Goal: Information Seeking & Learning: Find specific fact

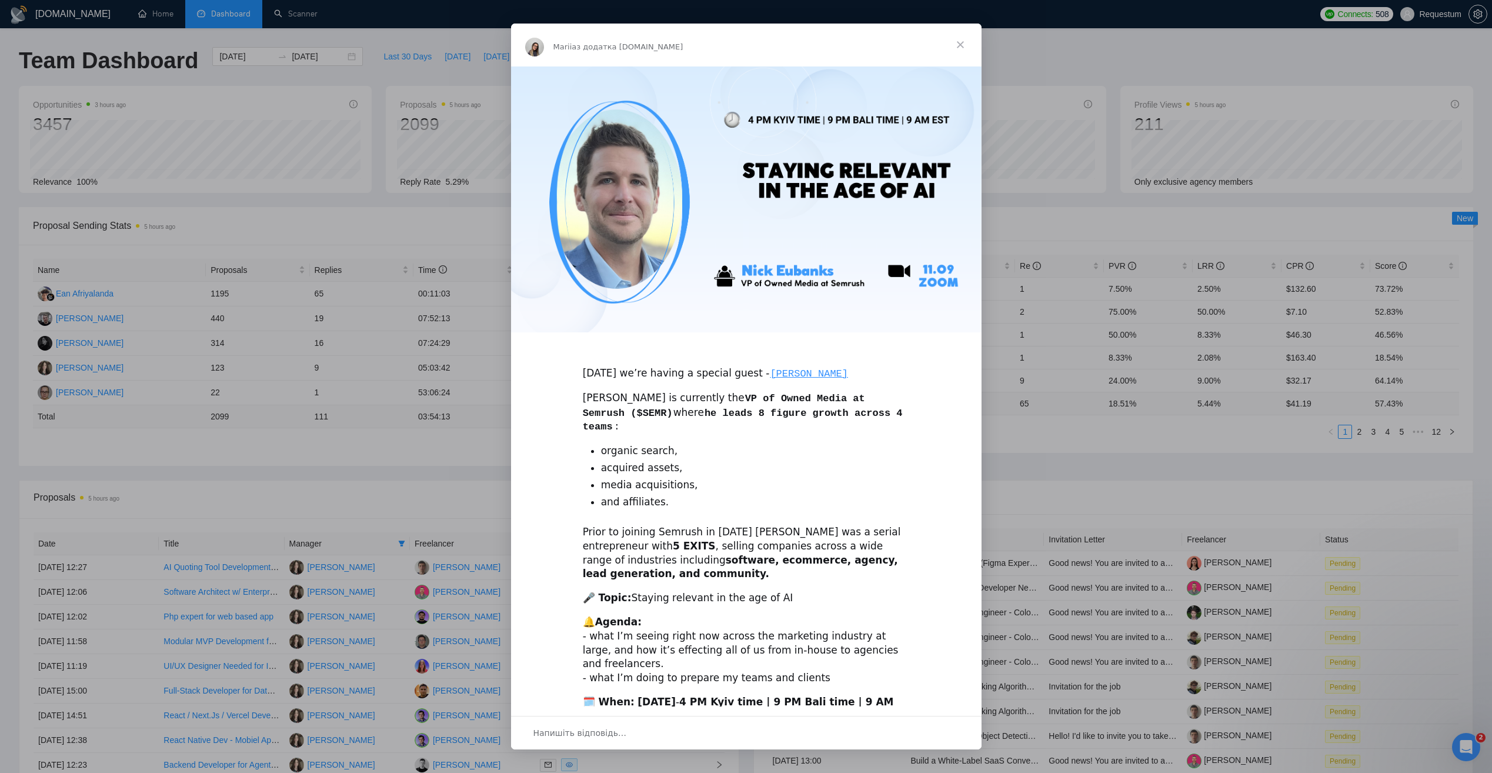
click at [961, 46] on span "Закрити" at bounding box center [960, 45] width 42 height 42
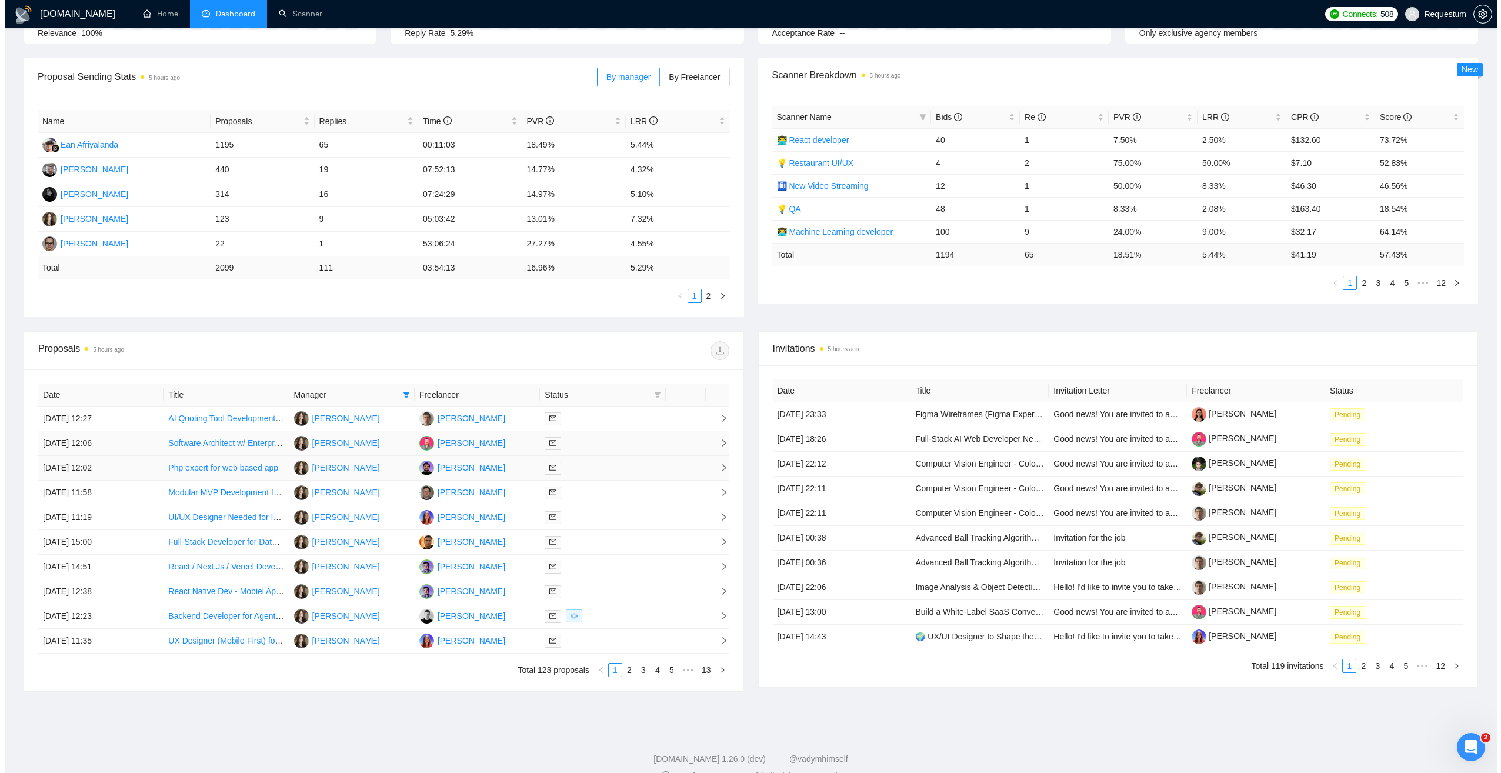
scroll to position [172, 0]
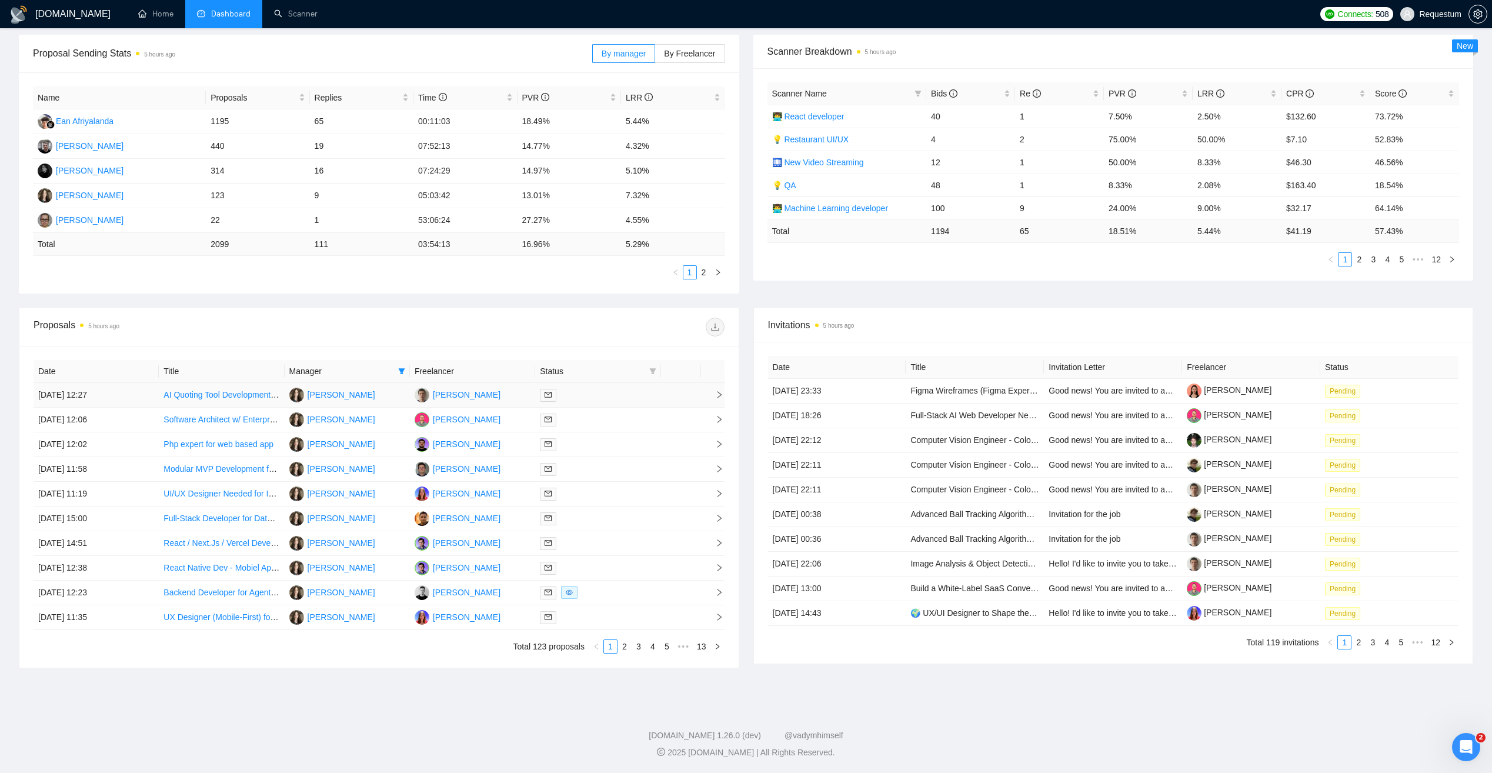
click at [128, 396] on td "[DATE] 12:27" at bounding box center [96, 395] width 125 height 25
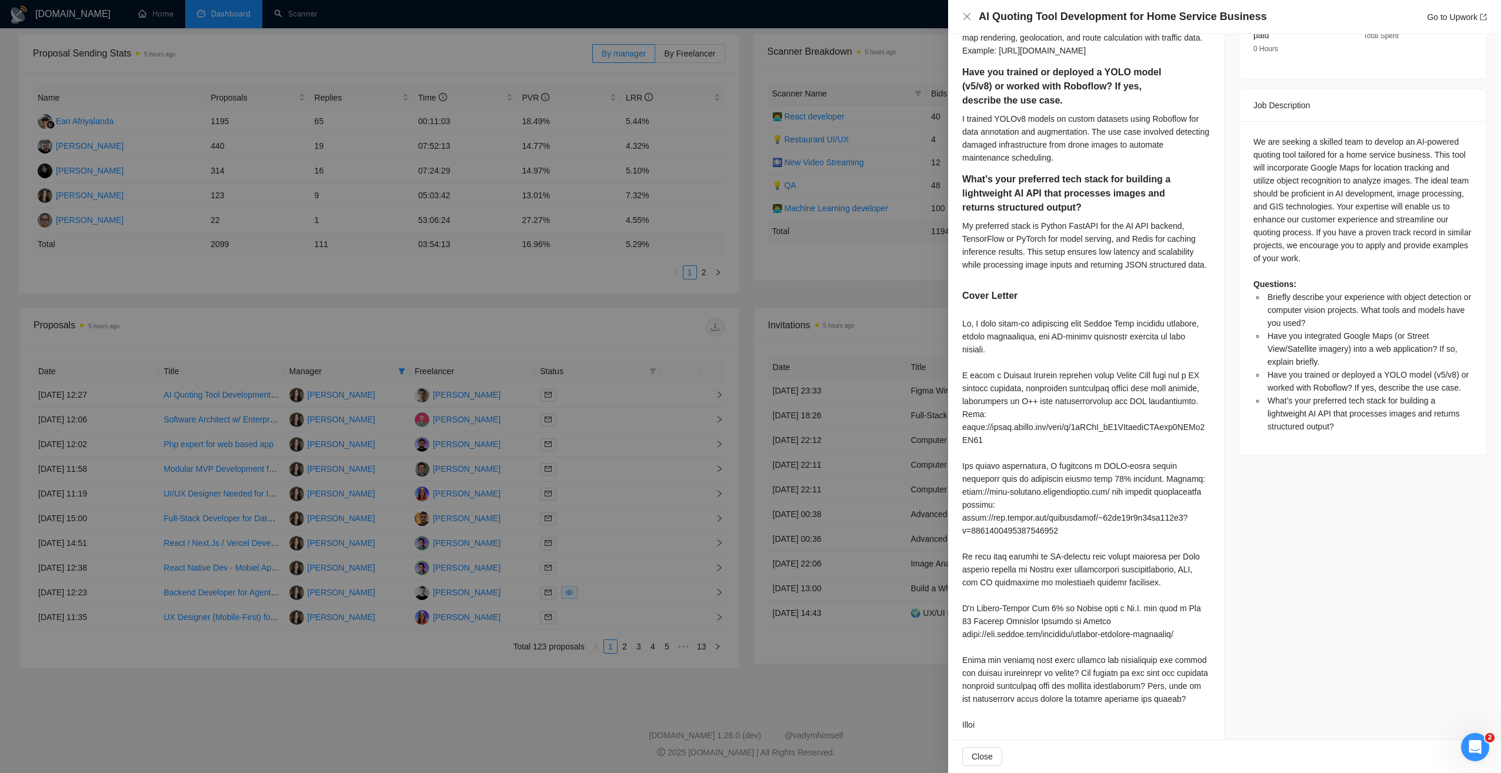
scroll to position [474, 0]
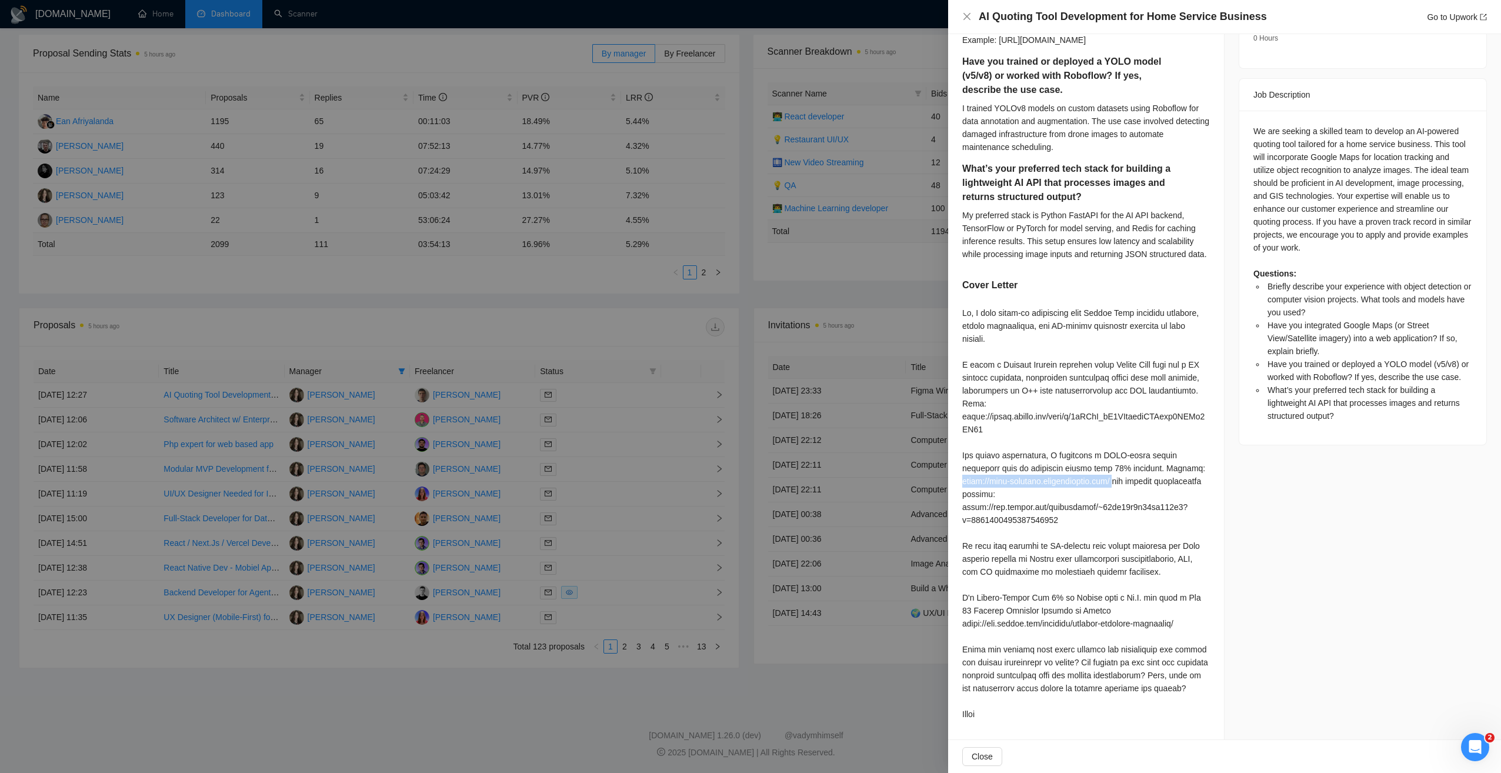
drag, startPoint x: 962, startPoint y: 450, endPoint x: 1121, endPoint y: 455, distance: 159.5
click at [1121, 455] on div at bounding box center [1086, 513] width 248 height 414
copy div "[URL][DOMAIN_NAME]"
click at [989, 499] on div at bounding box center [1086, 513] width 248 height 414
click at [556, 328] on div at bounding box center [750, 386] width 1501 height 773
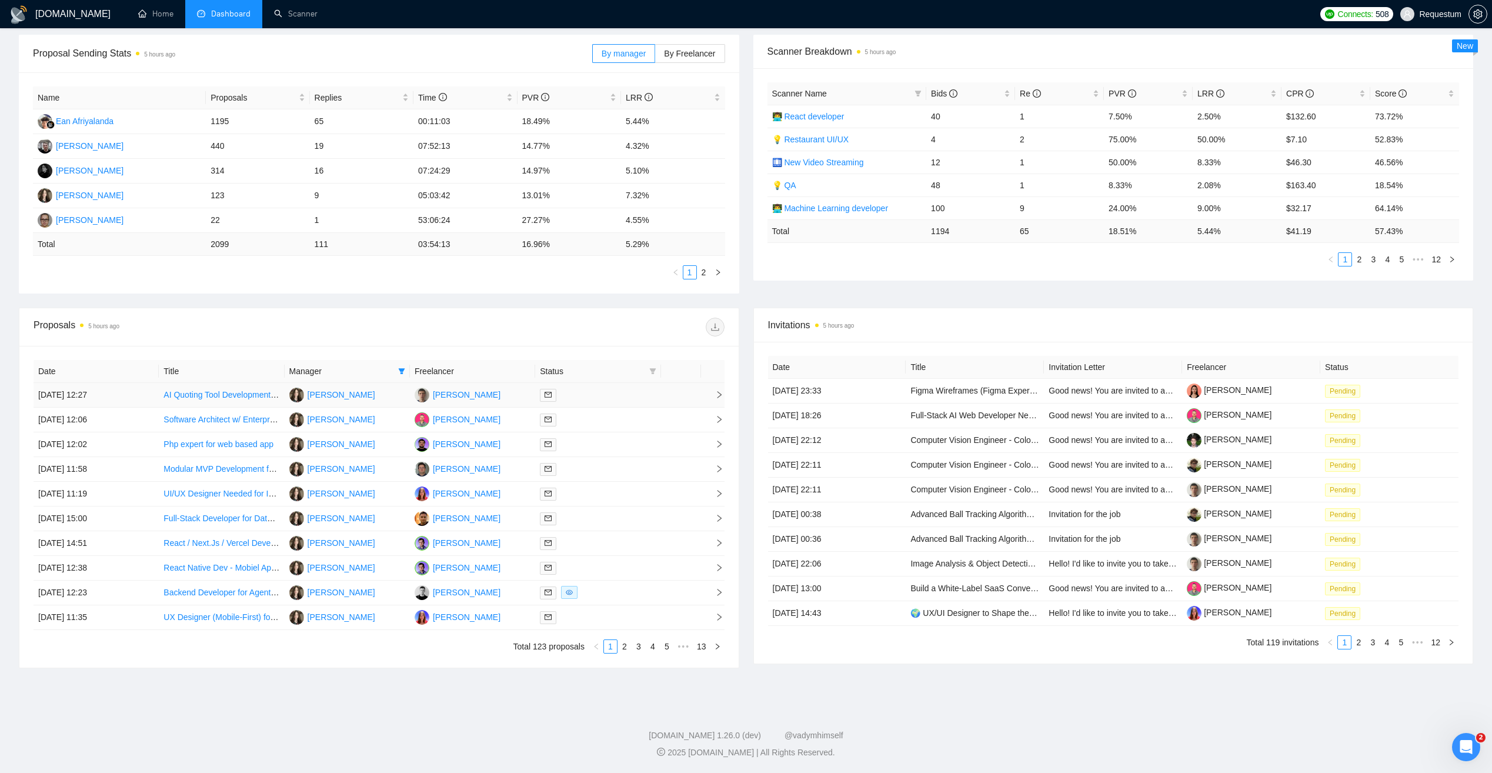
click at [619, 390] on div at bounding box center [598, 395] width 116 height 14
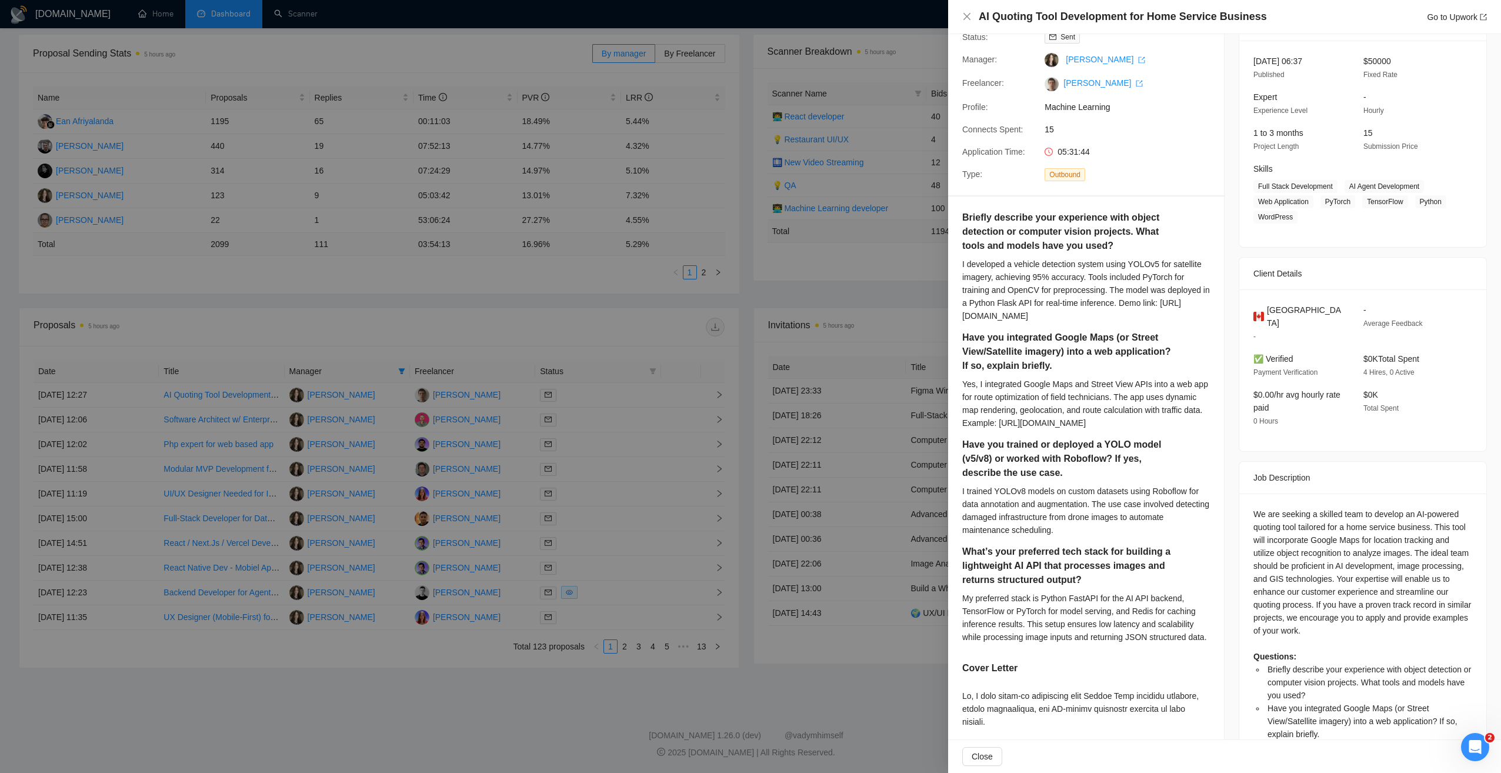
scroll to position [0, 0]
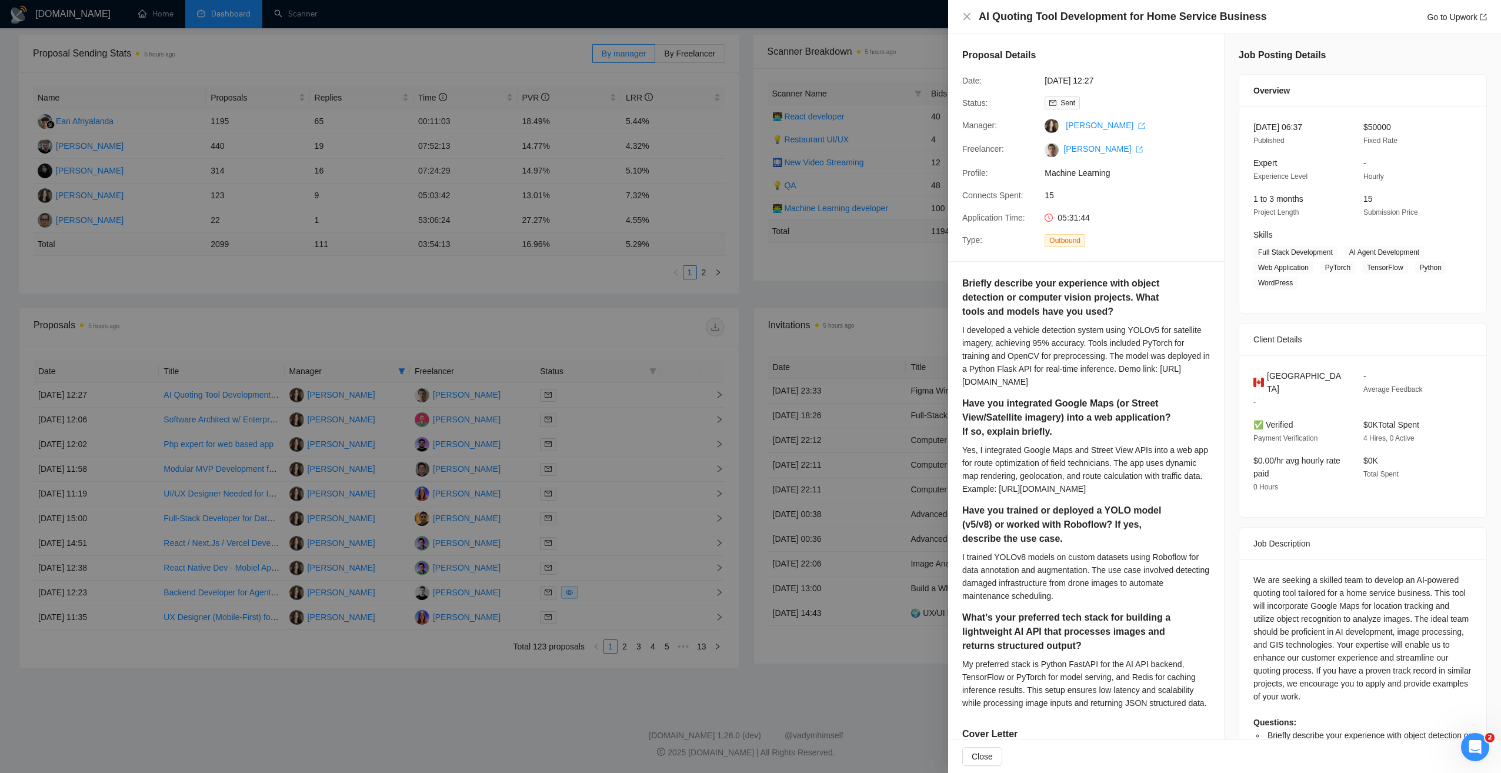
click at [609, 324] on div at bounding box center [750, 386] width 1501 height 773
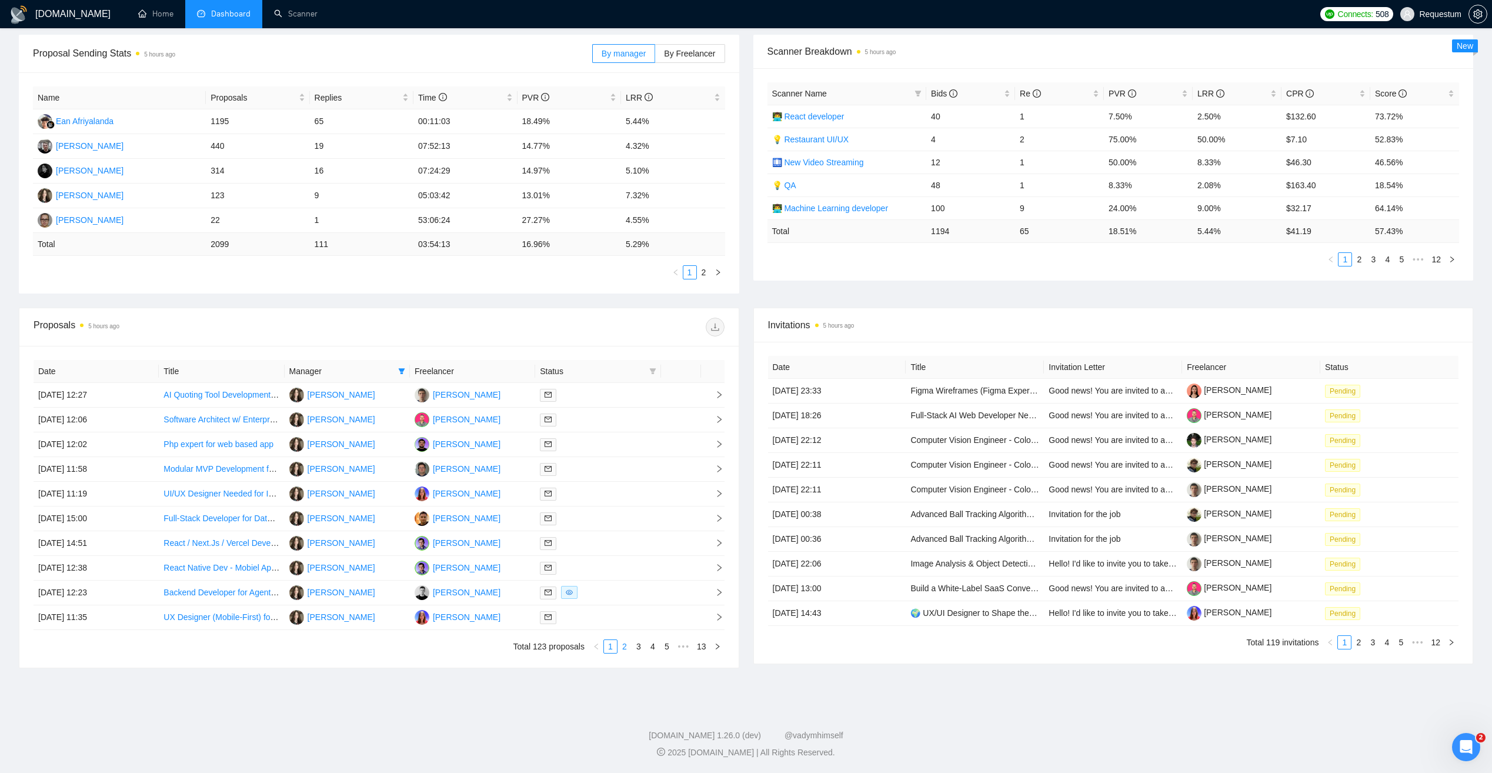
click at [625, 646] on link "2" at bounding box center [624, 646] width 13 height 13
click at [617, 390] on div at bounding box center [598, 395] width 116 height 14
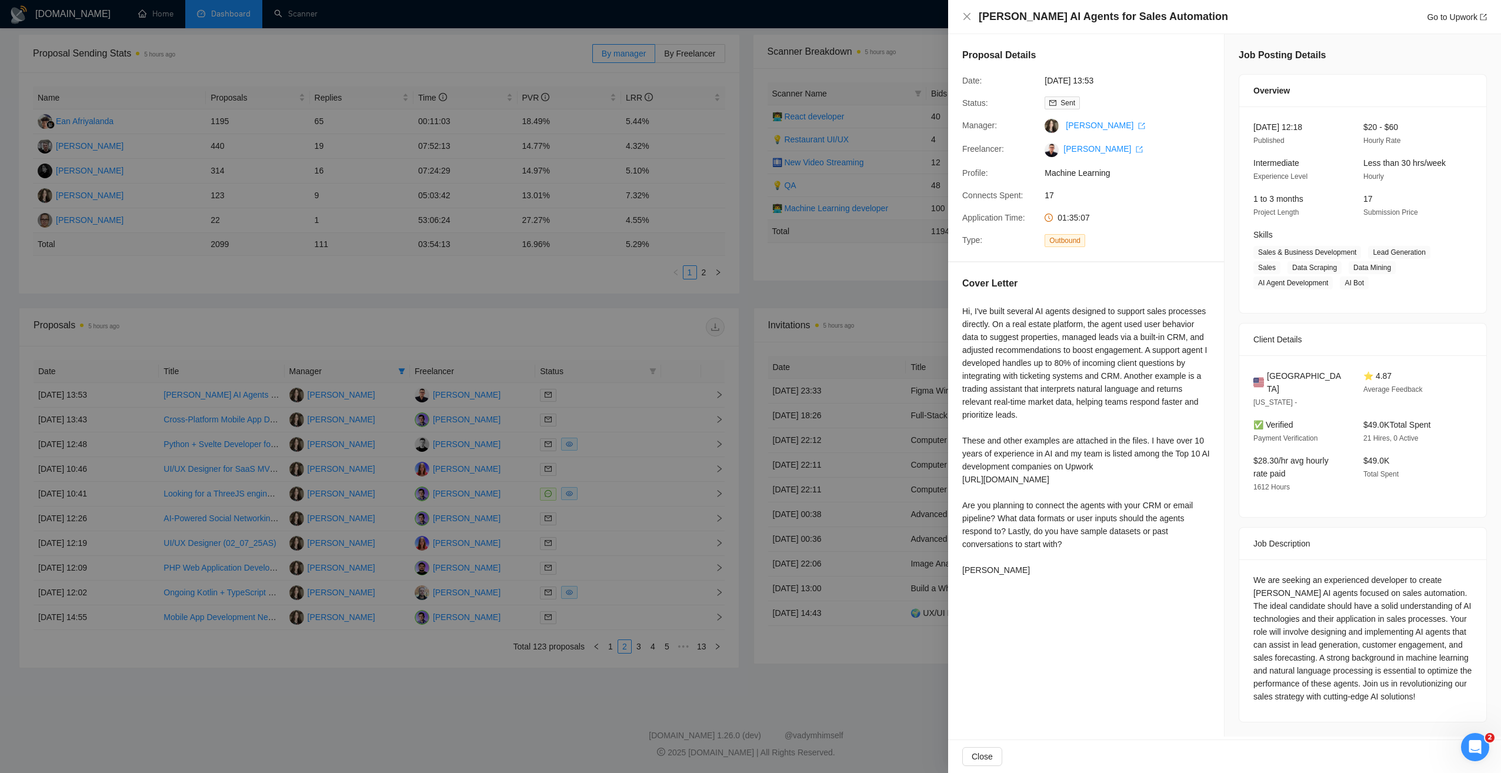
click at [600, 323] on div at bounding box center [750, 386] width 1501 height 773
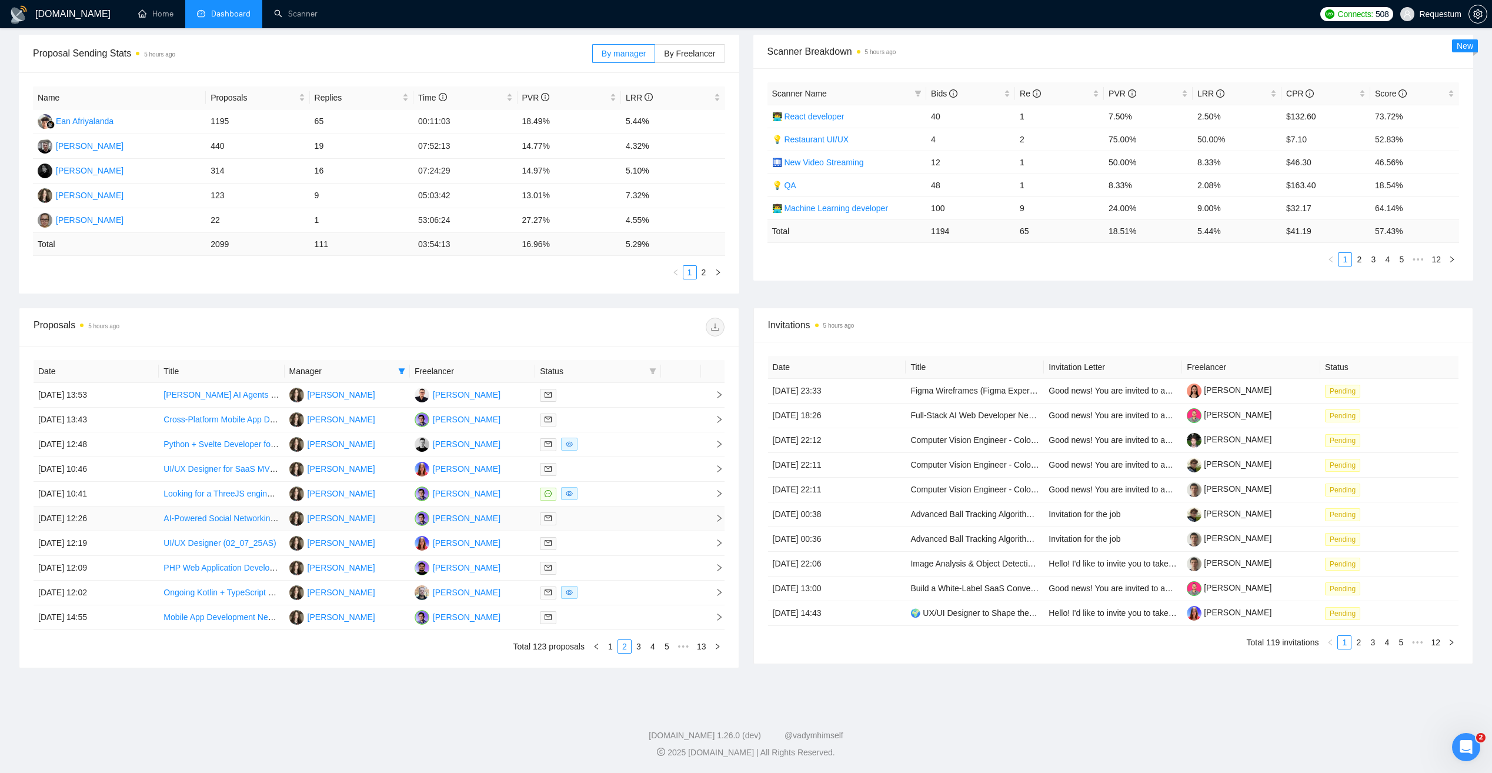
click at [621, 516] on div at bounding box center [598, 519] width 116 height 14
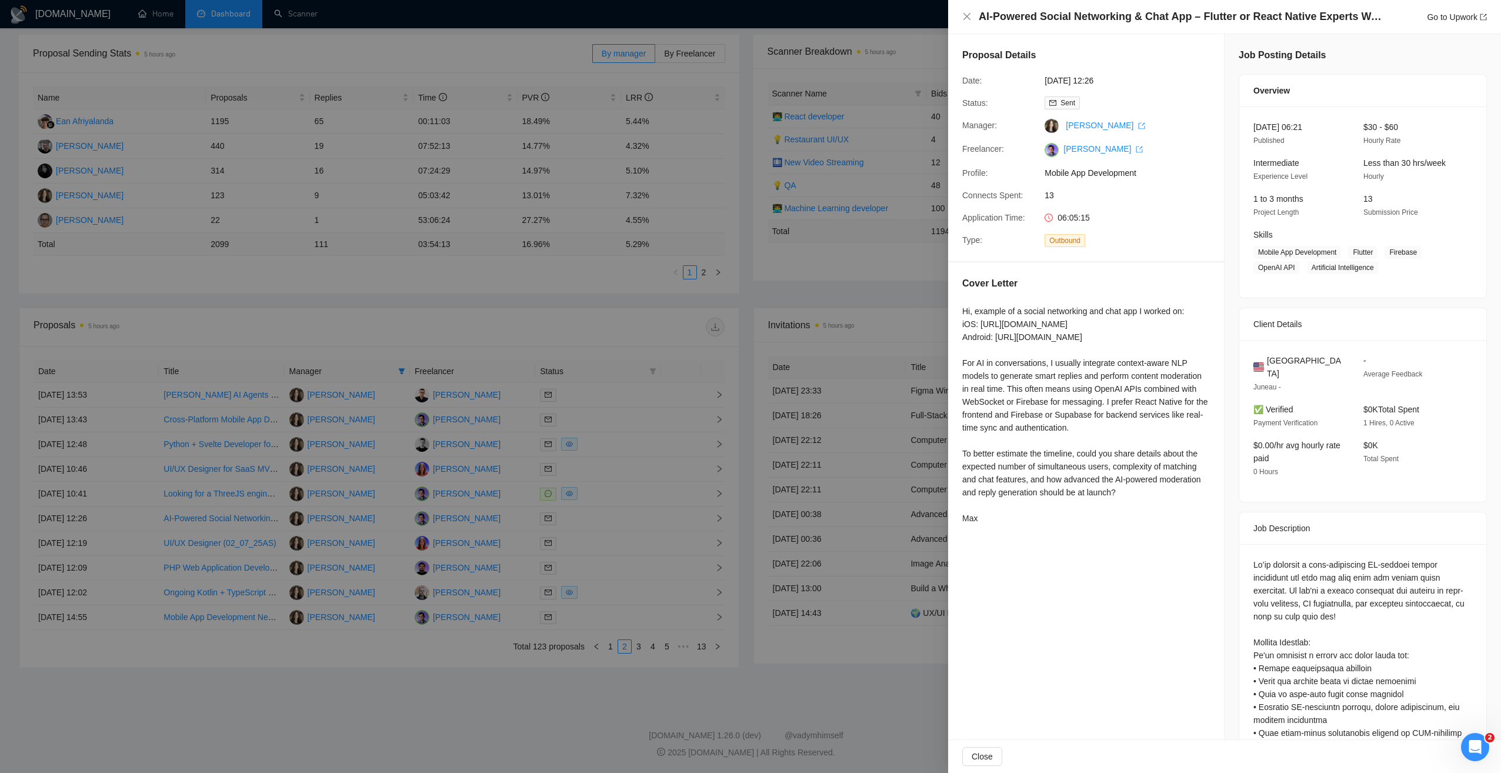
click at [477, 693] on div at bounding box center [750, 386] width 1501 height 773
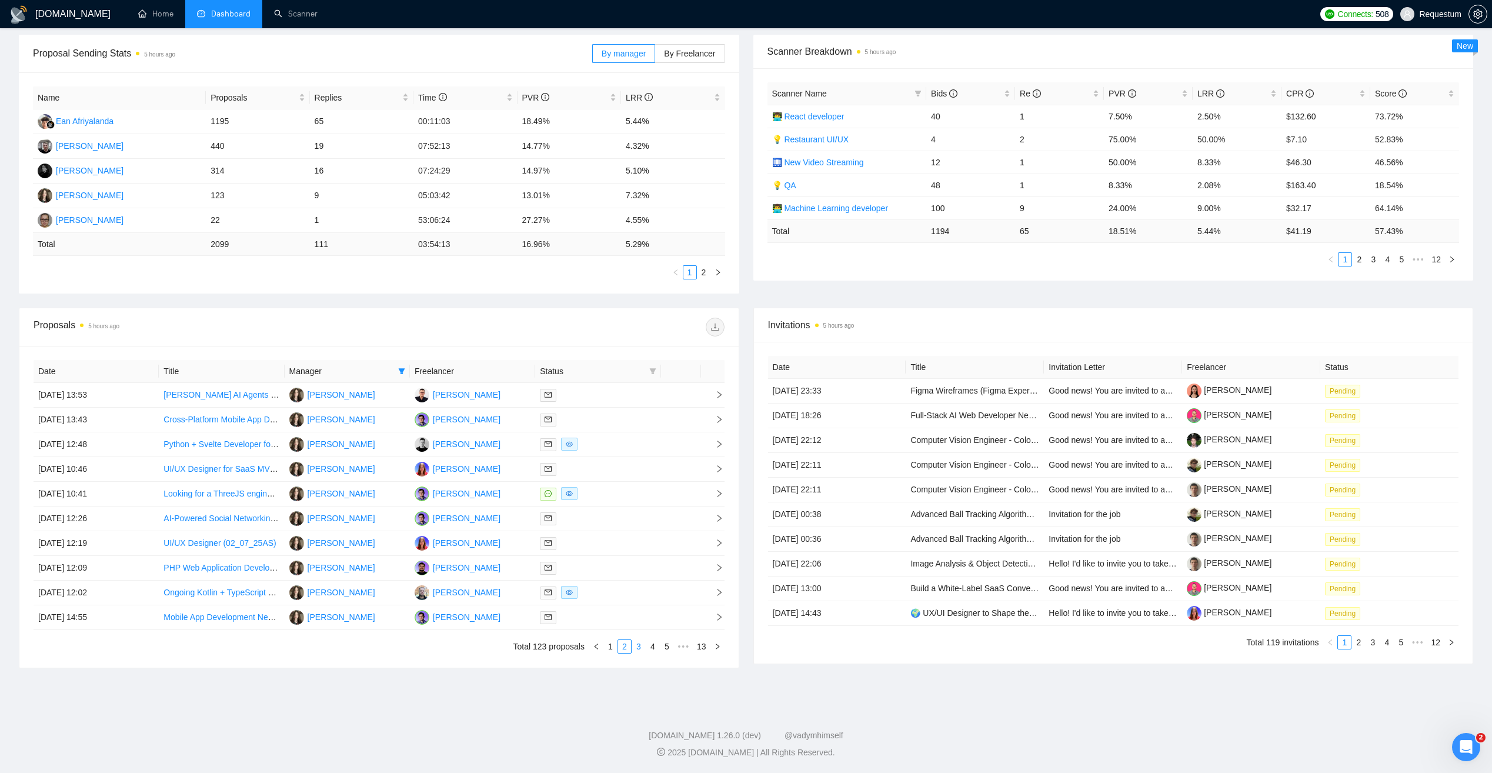
click at [641, 645] on link "3" at bounding box center [638, 646] width 13 height 13
click at [633, 446] on div at bounding box center [598, 445] width 116 height 14
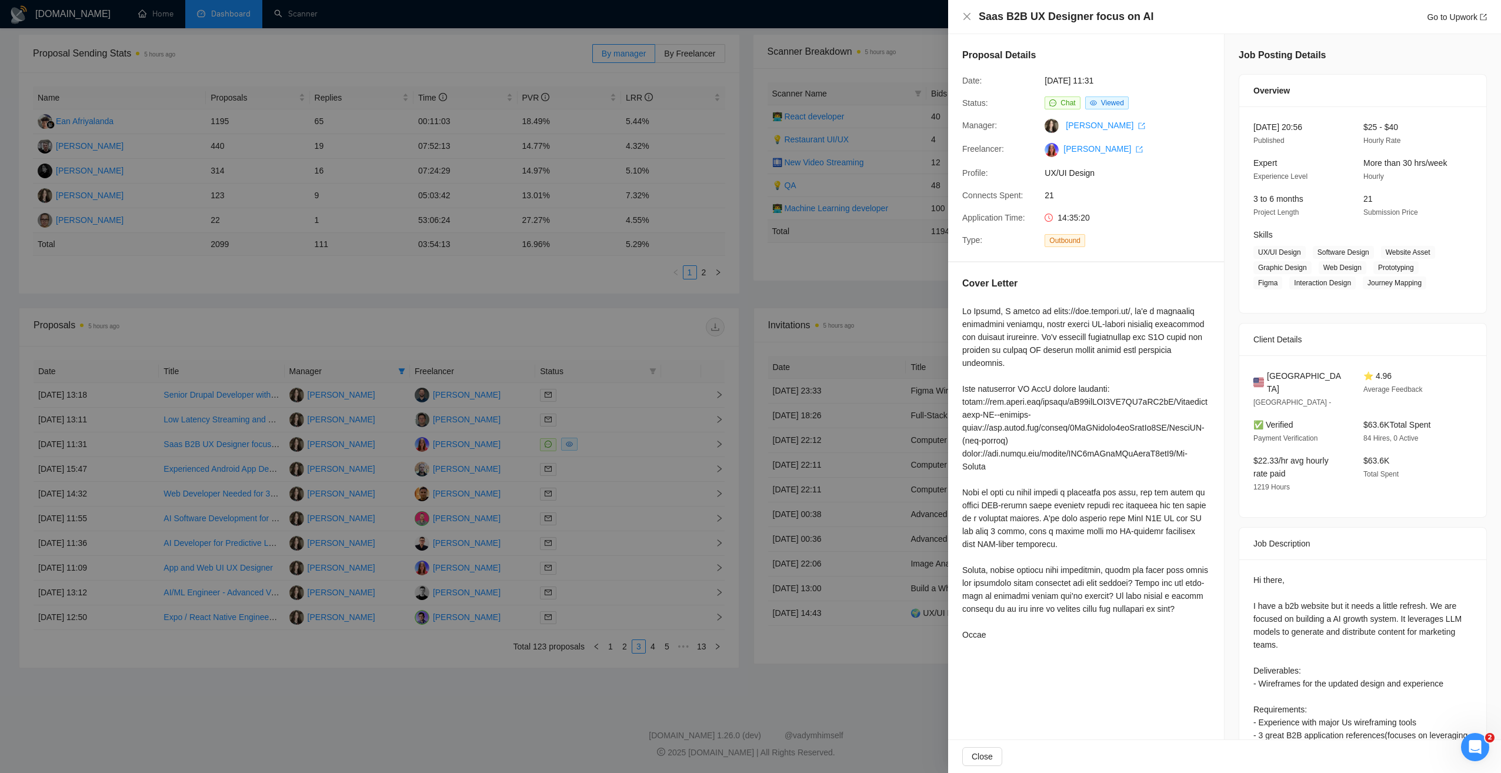
click at [615, 342] on div at bounding box center [750, 386] width 1501 height 773
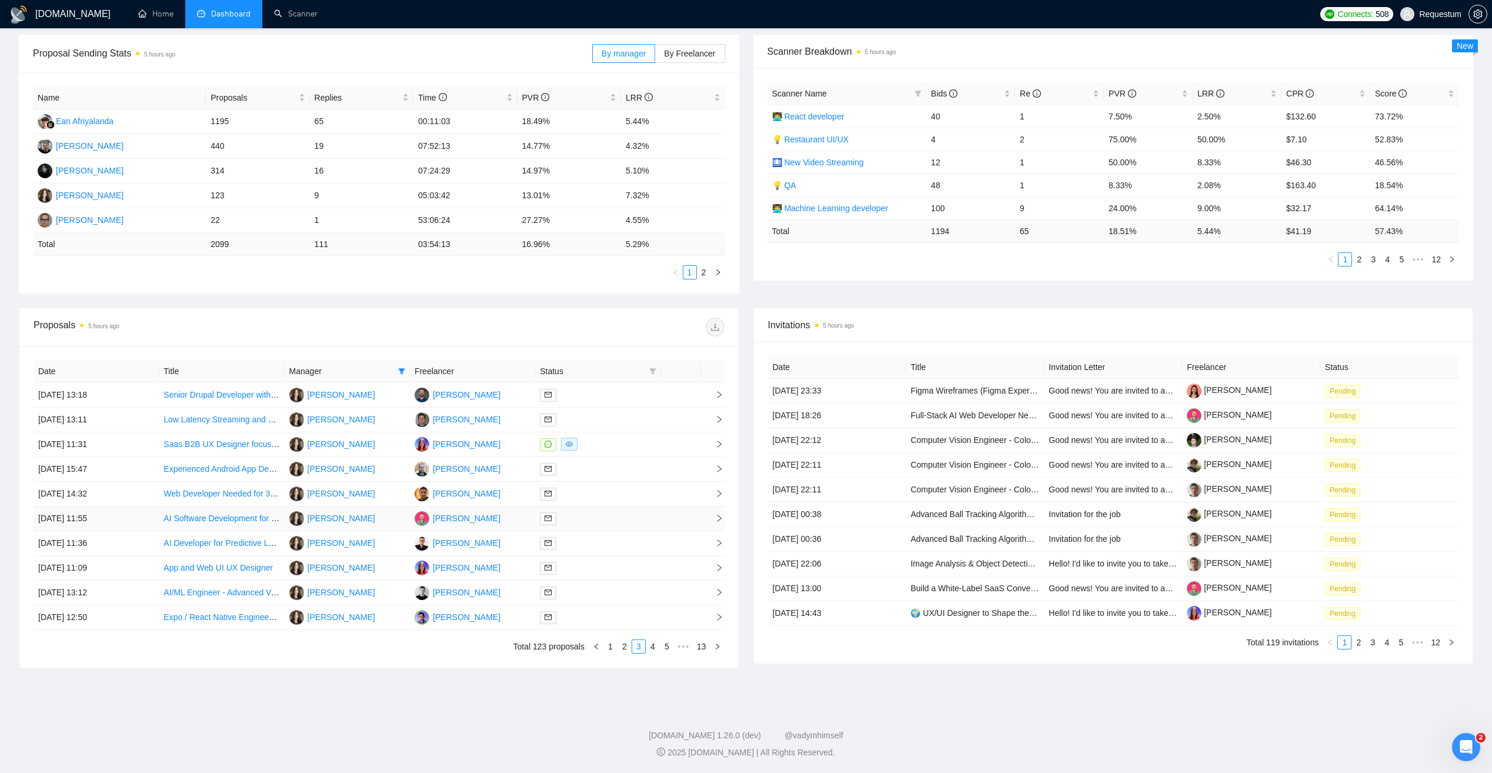
click at [619, 518] on div at bounding box center [598, 519] width 116 height 14
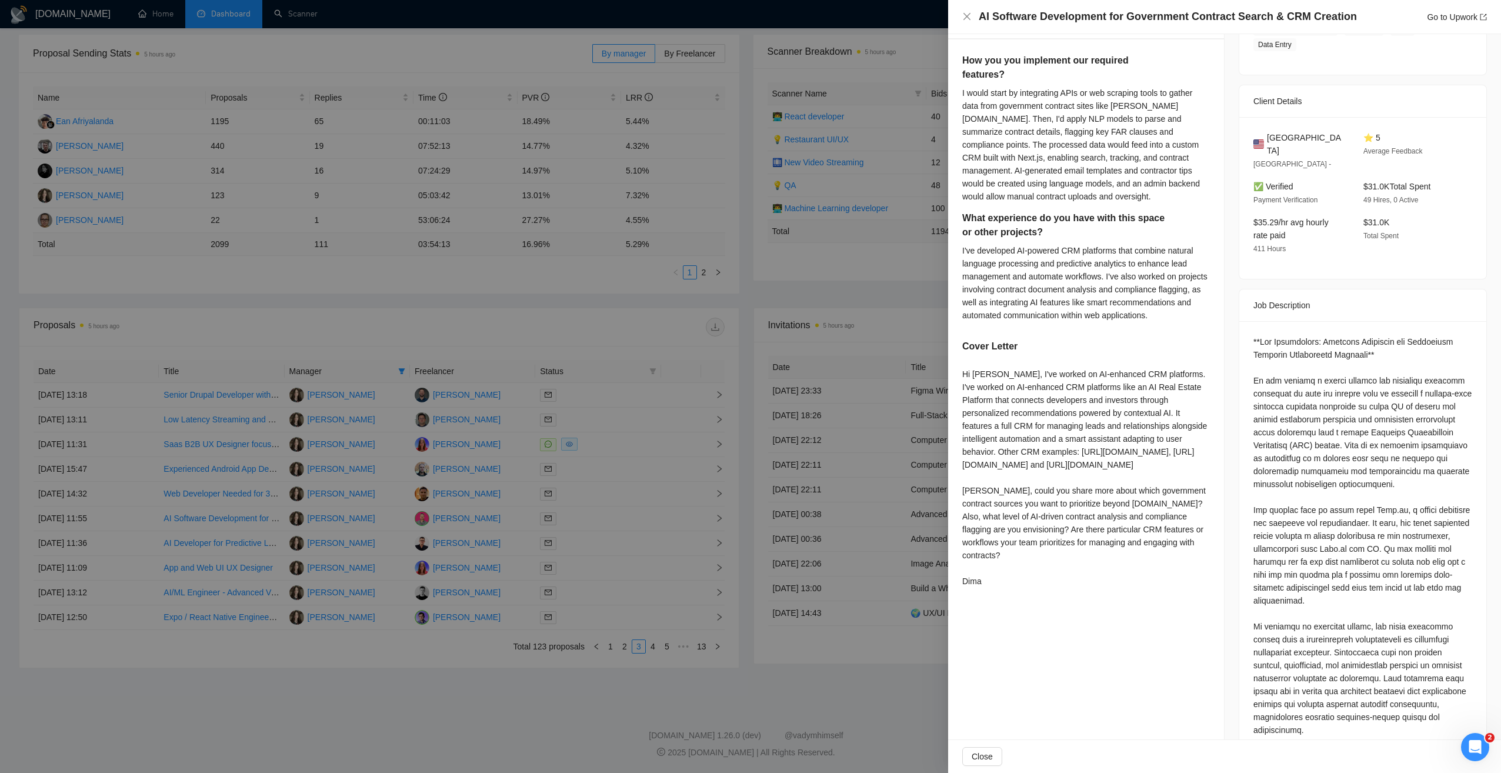
scroll to position [235, 0]
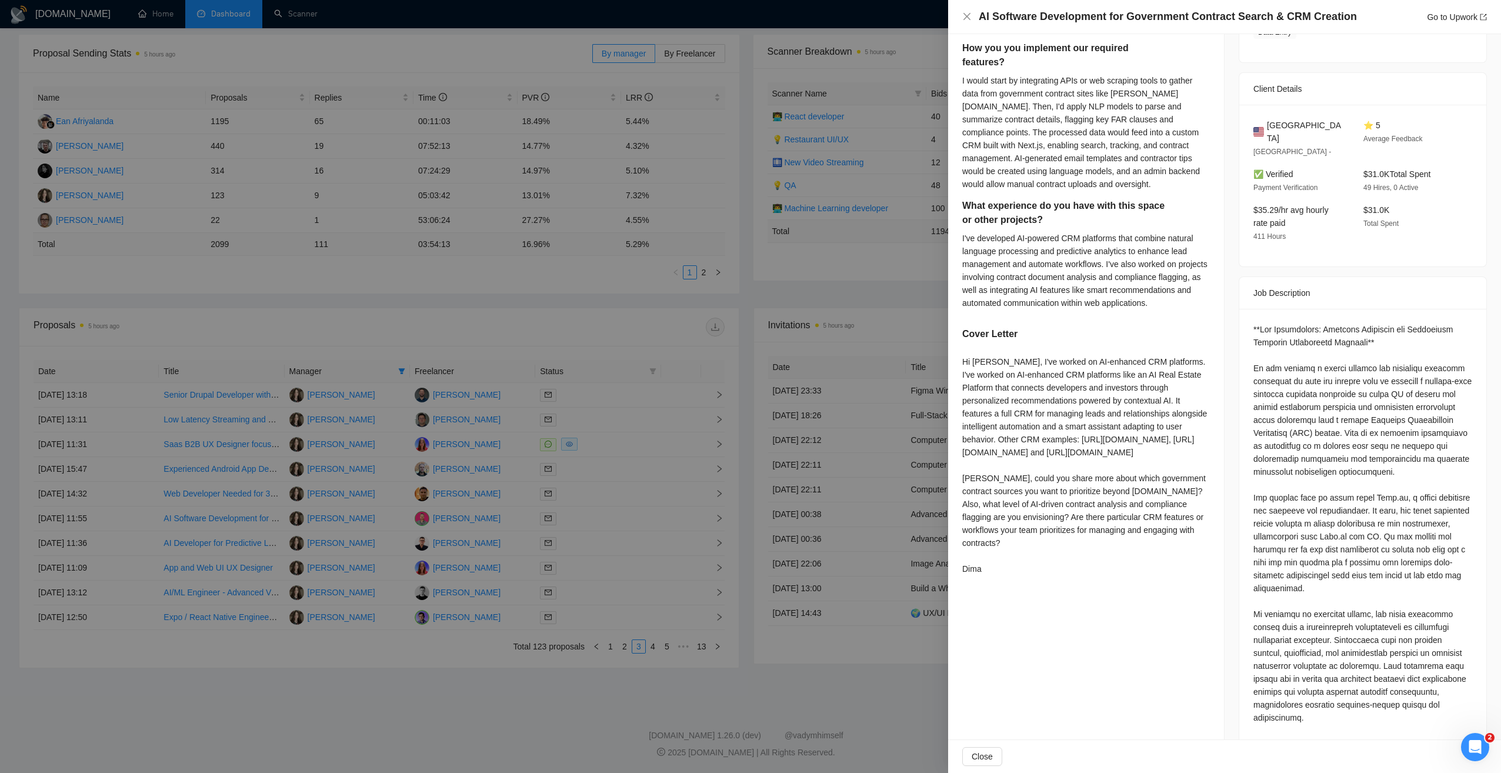
click at [595, 468] on div at bounding box center [750, 386] width 1501 height 773
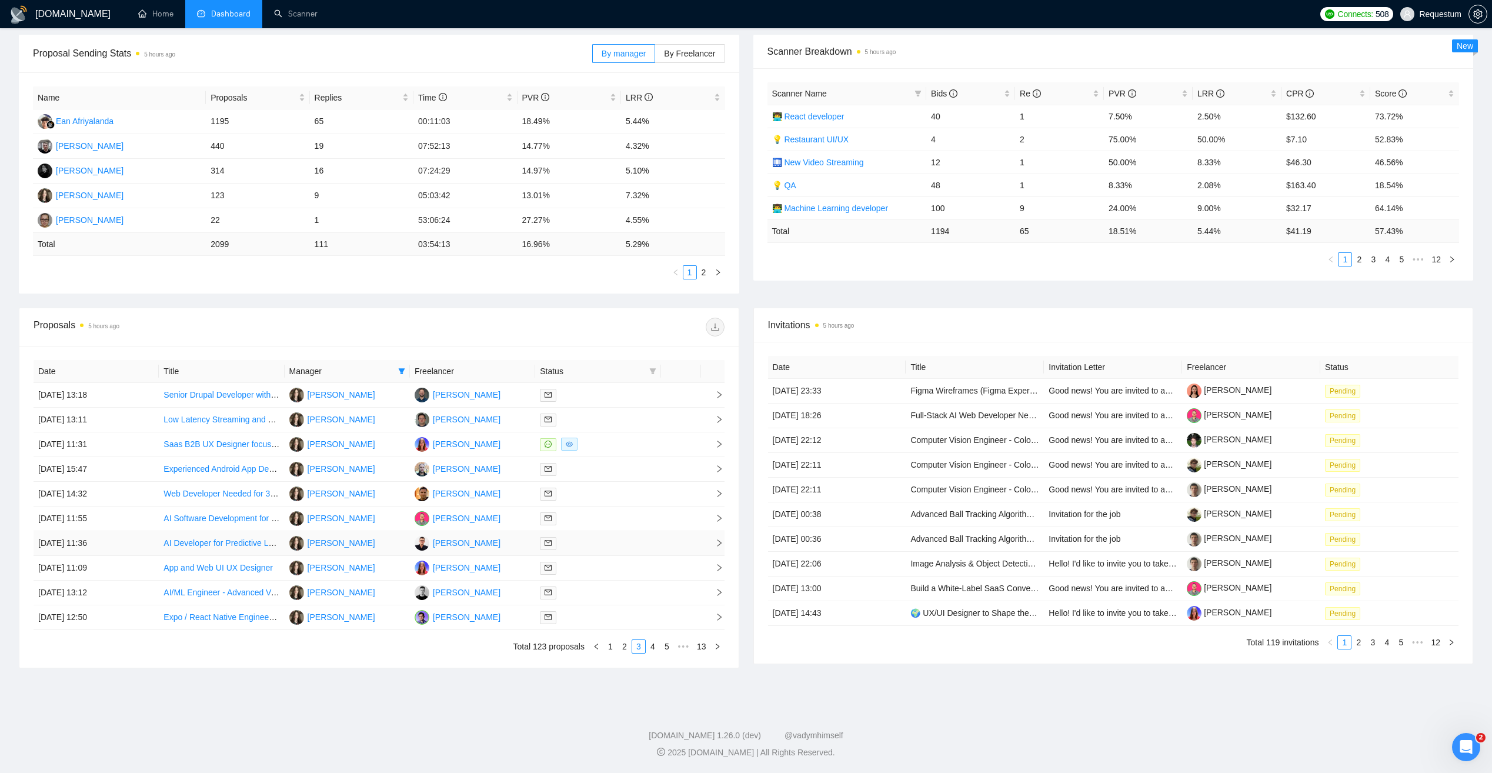
click at [605, 540] on div at bounding box center [598, 543] width 116 height 14
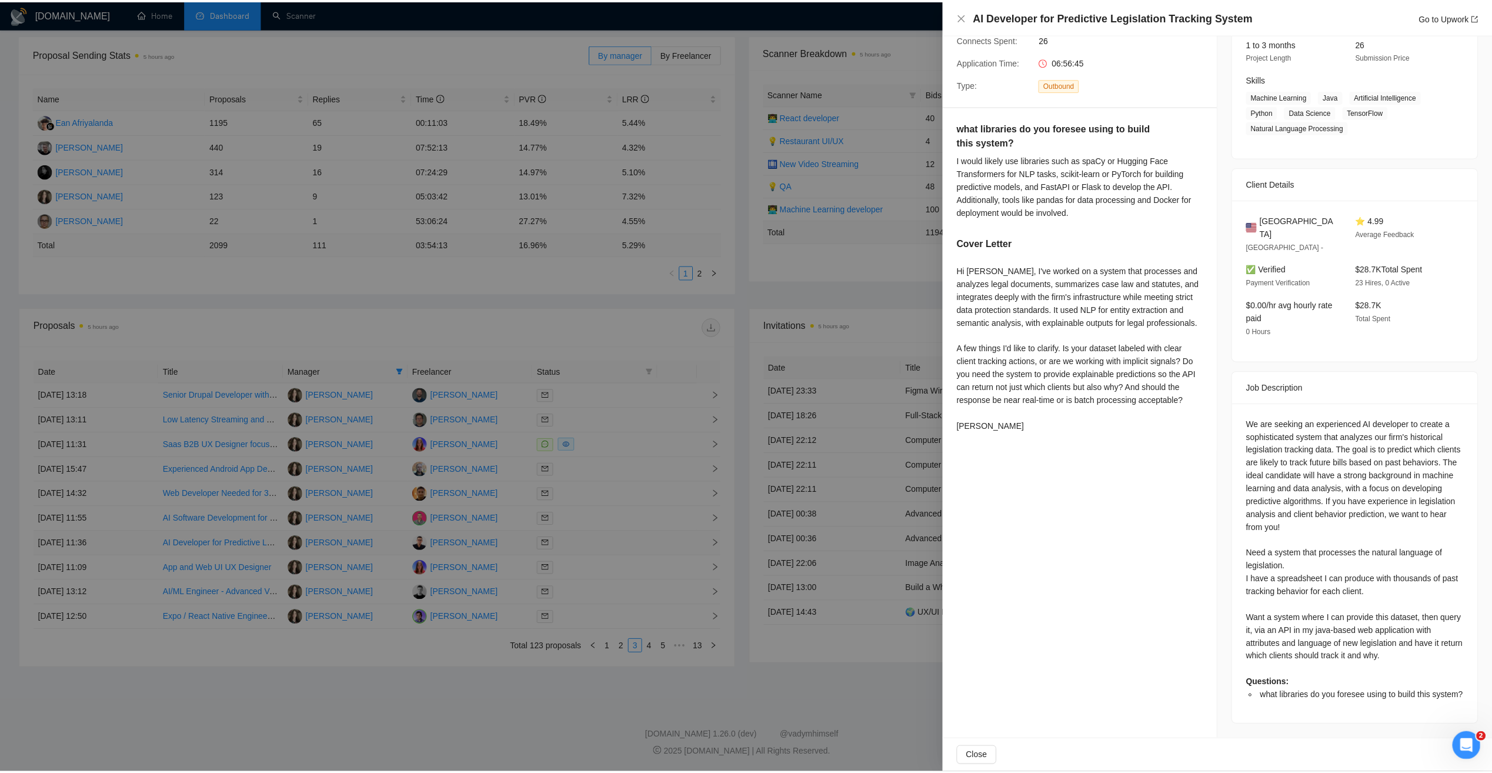
scroll to position [152, 0]
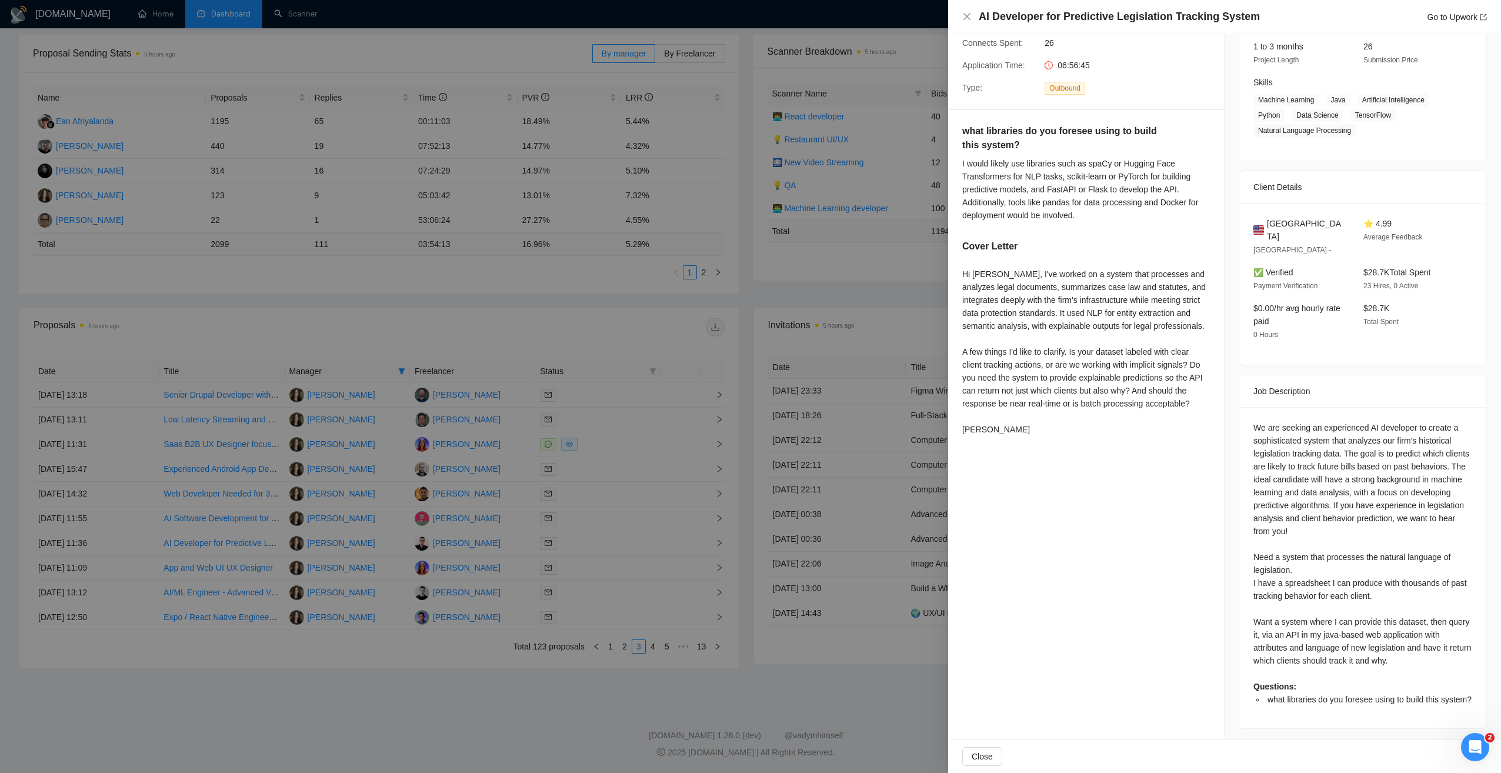
click at [481, 675] on div at bounding box center [750, 386] width 1501 height 773
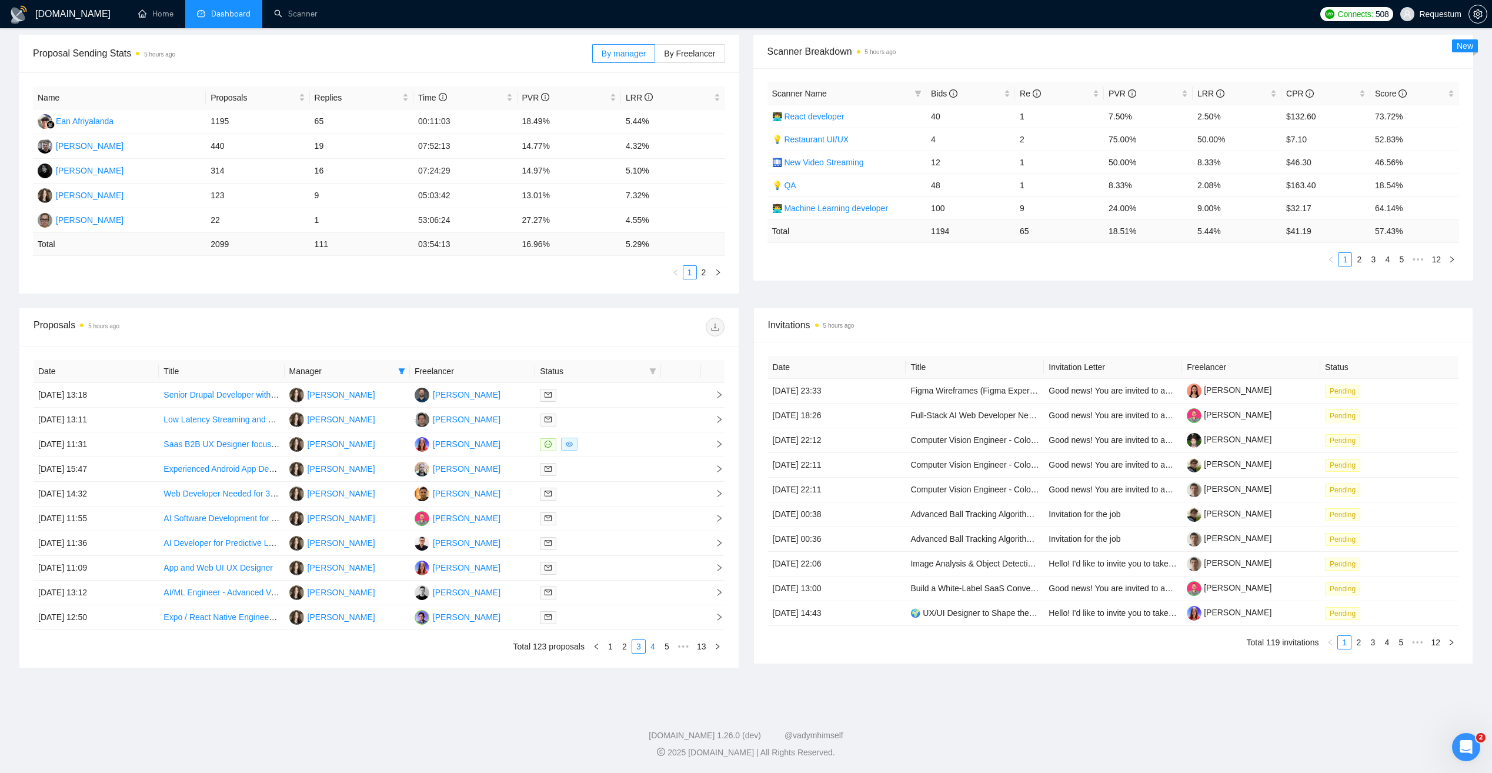
click at [649, 646] on link "4" at bounding box center [652, 646] width 13 height 13
click at [632, 491] on div at bounding box center [598, 494] width 116 height 14
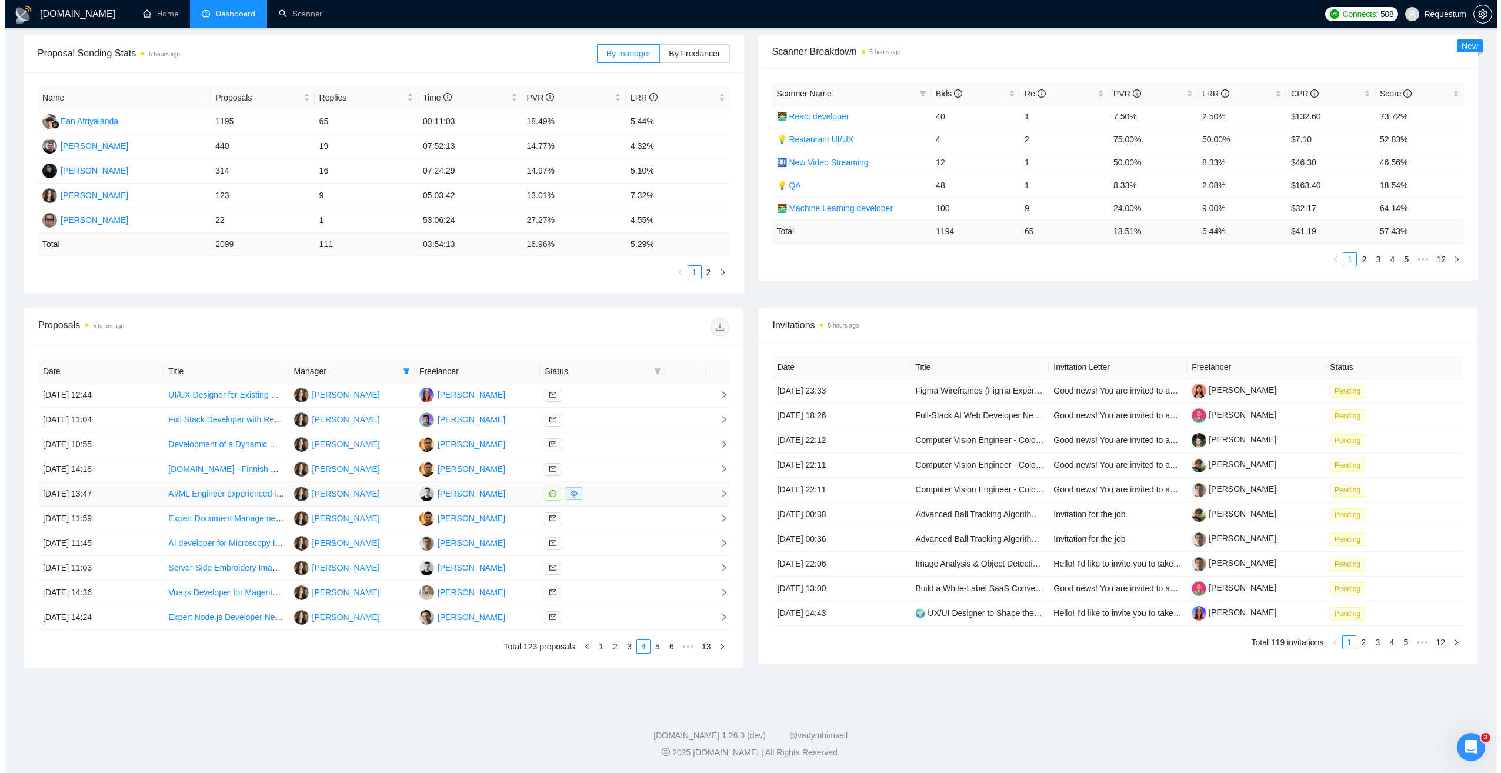
scroll to position [48, 0]
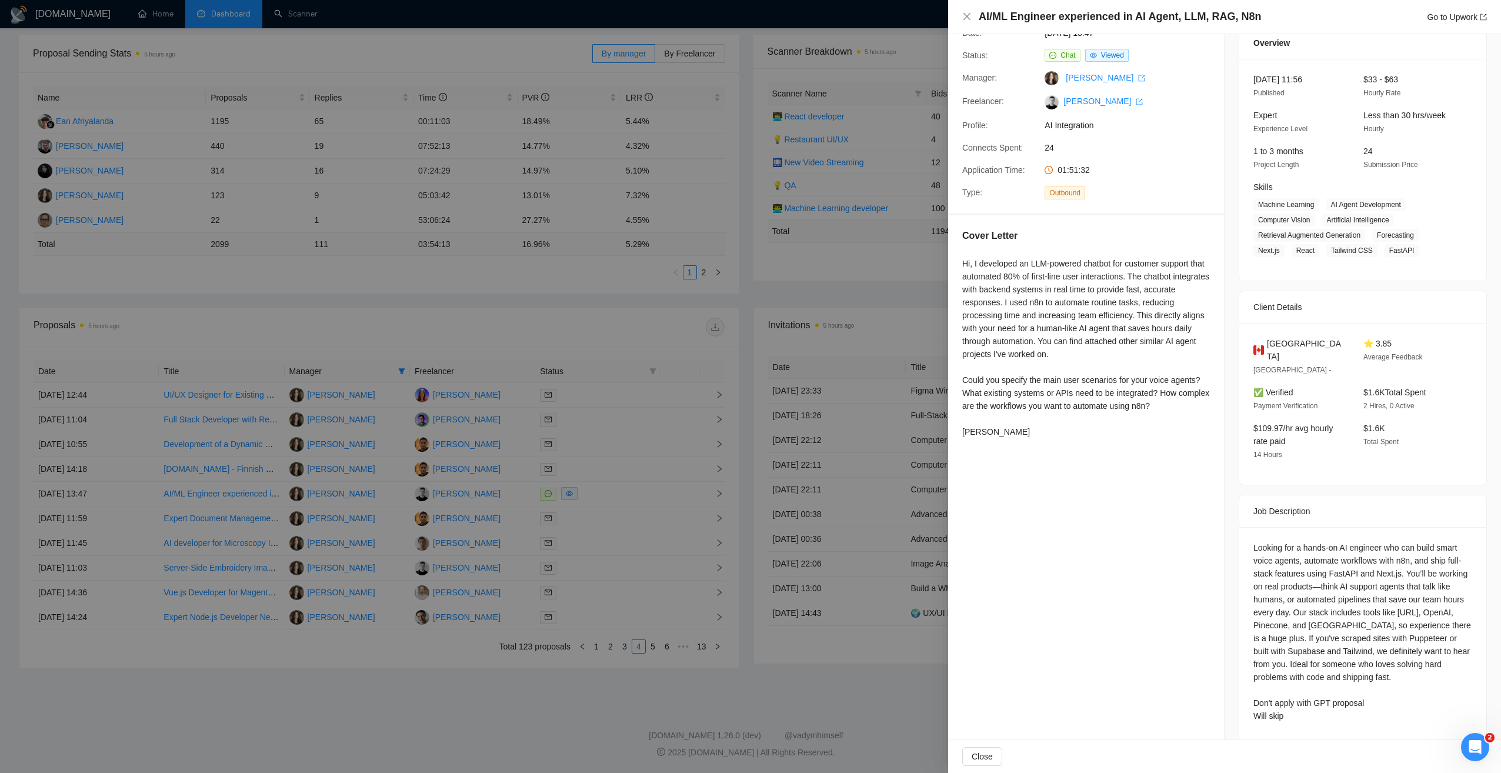
click at [470, 709] on div at bounding box center [750, 386] width 1501 height 773
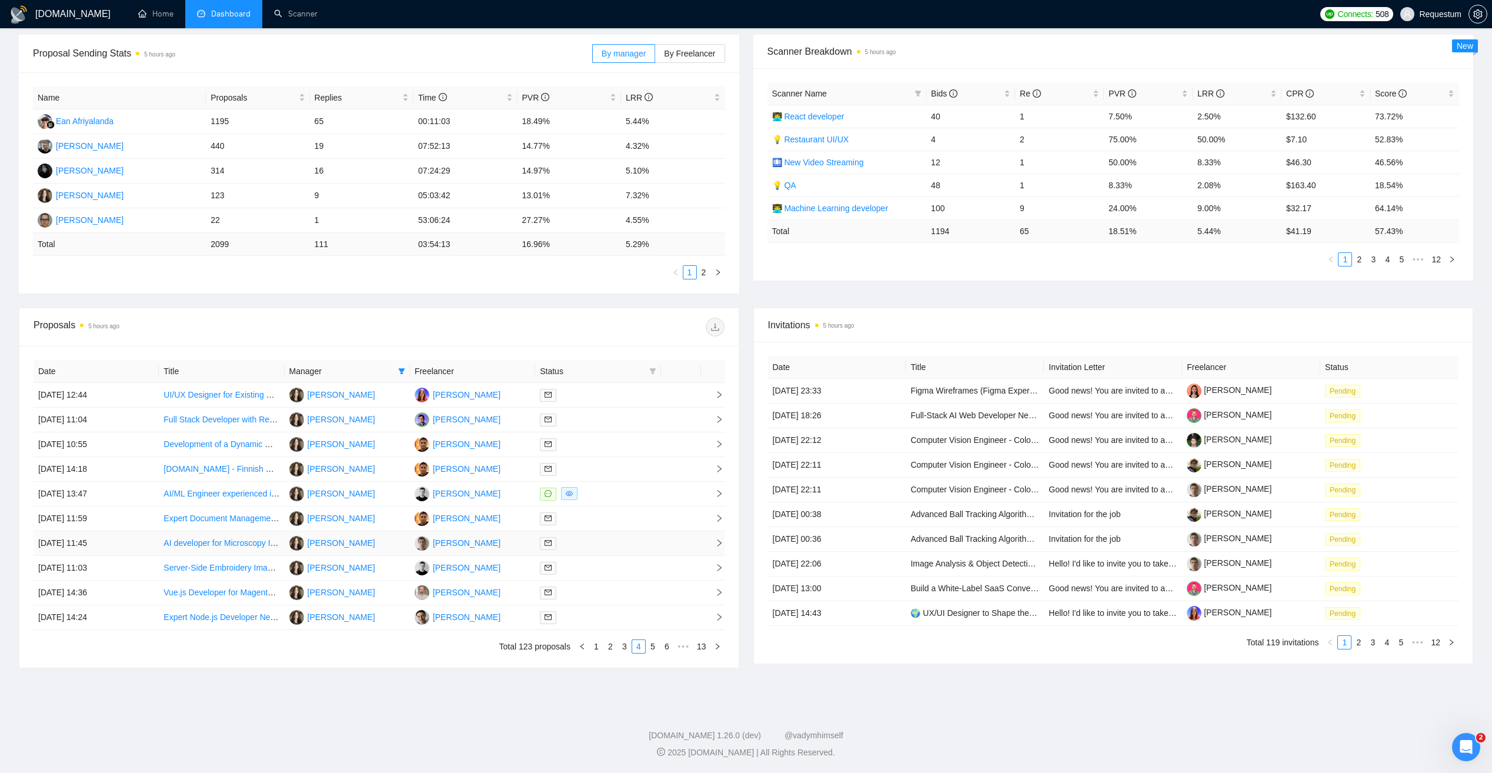
click at [627, 543] on div at bounding box center [598, 543] width 116 height 14
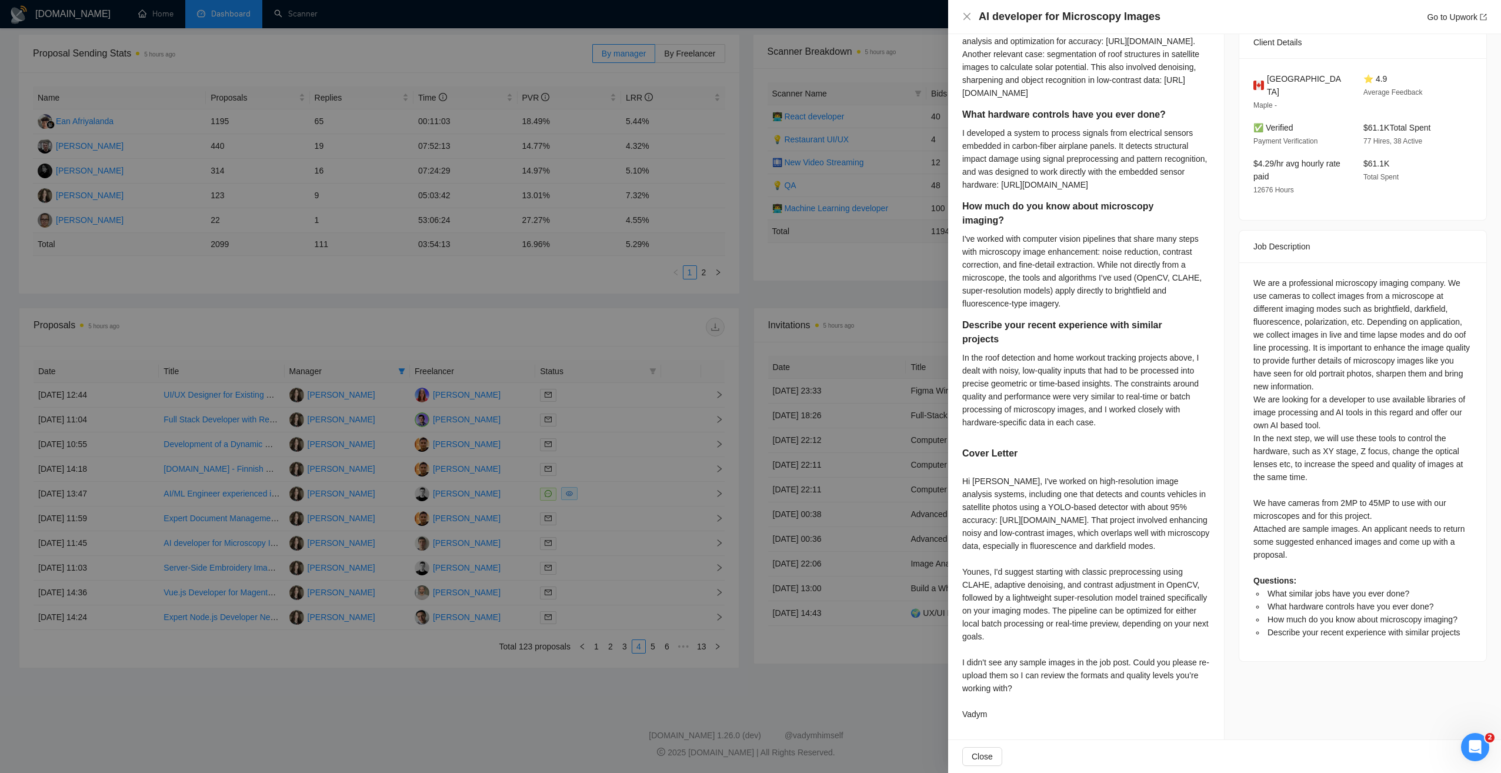
scroll to position [389, 0]
drag, startPoint x: 557, startPoint y: 697, endPoint x: 545, endPoint y: 652, distance: 46.9
click at [557, 697] on div at bounding box center [750, 386] width 1501 height 773
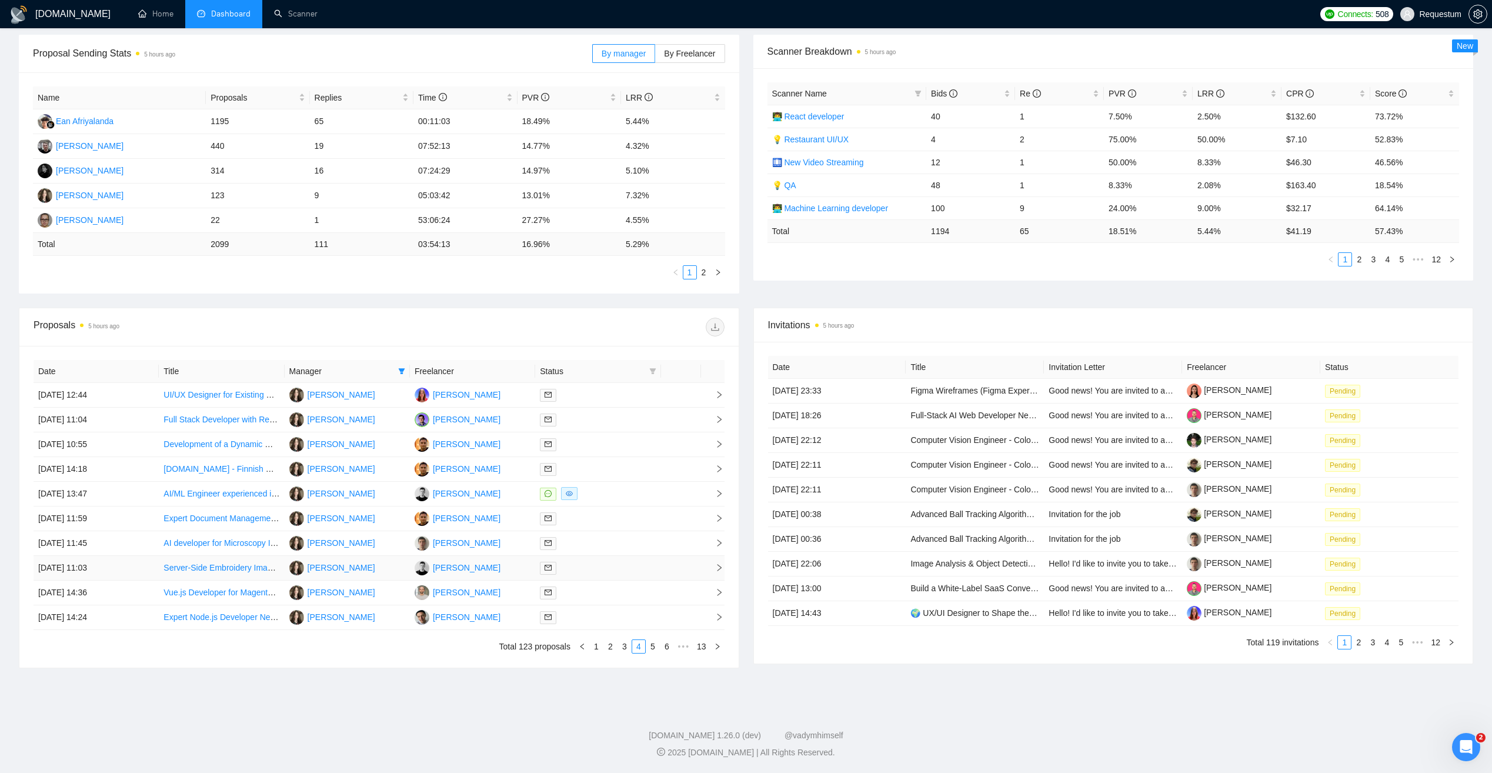
click at [619, 567] on div at bounding box center [598, 568] width 116 height 14
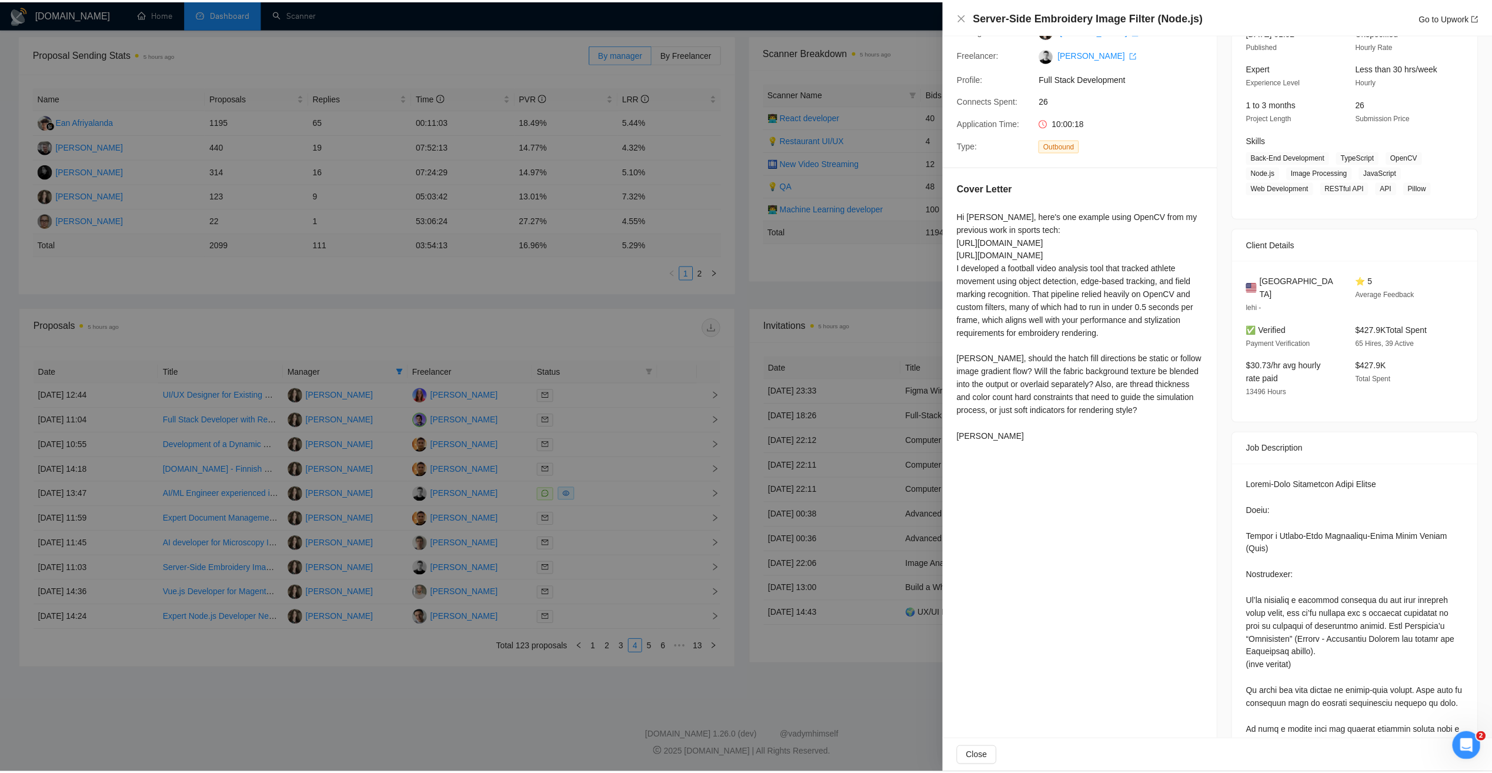
scroll to position [70, 0]
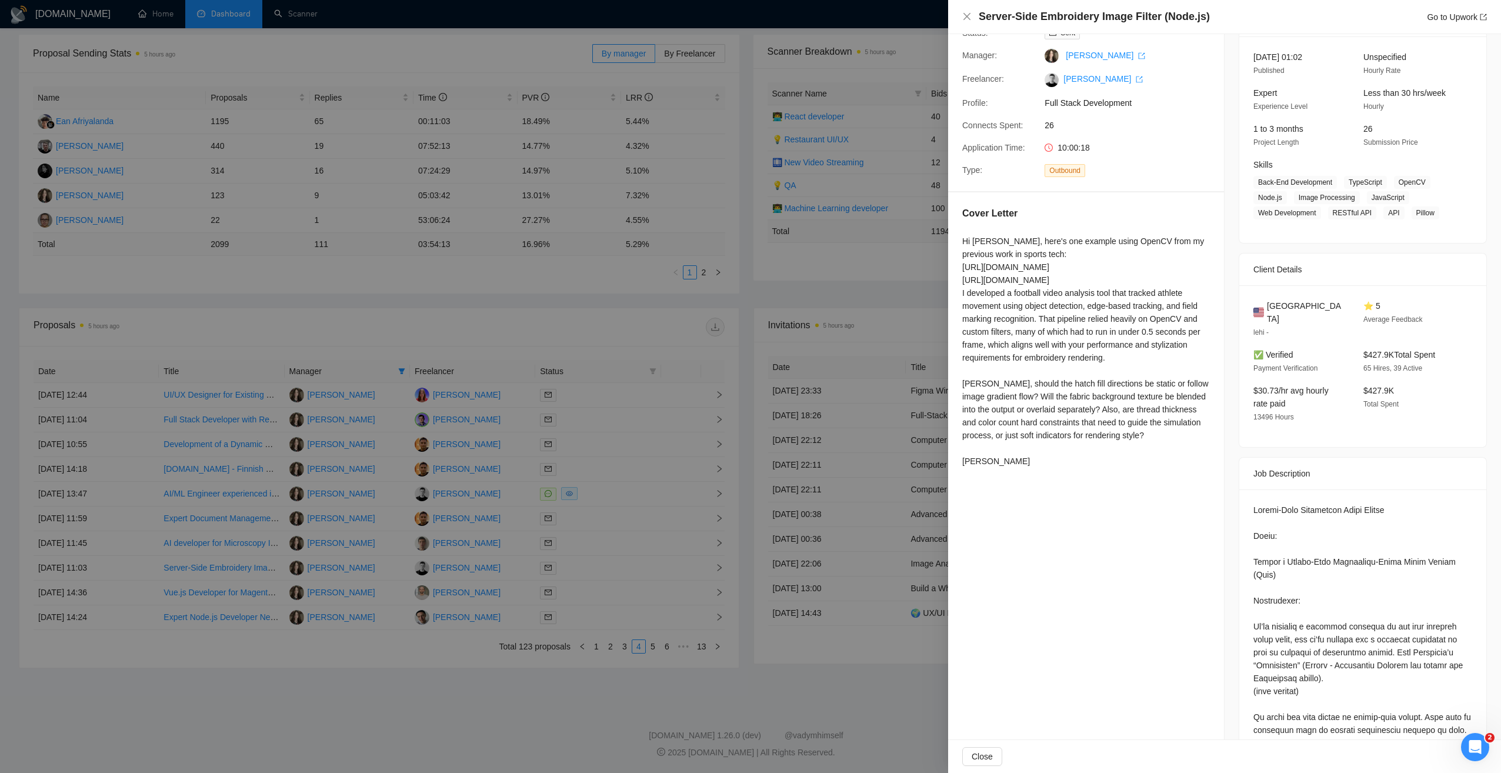
click at [536, 706] on div at bounding box center [750, 386] width 1501 height 773
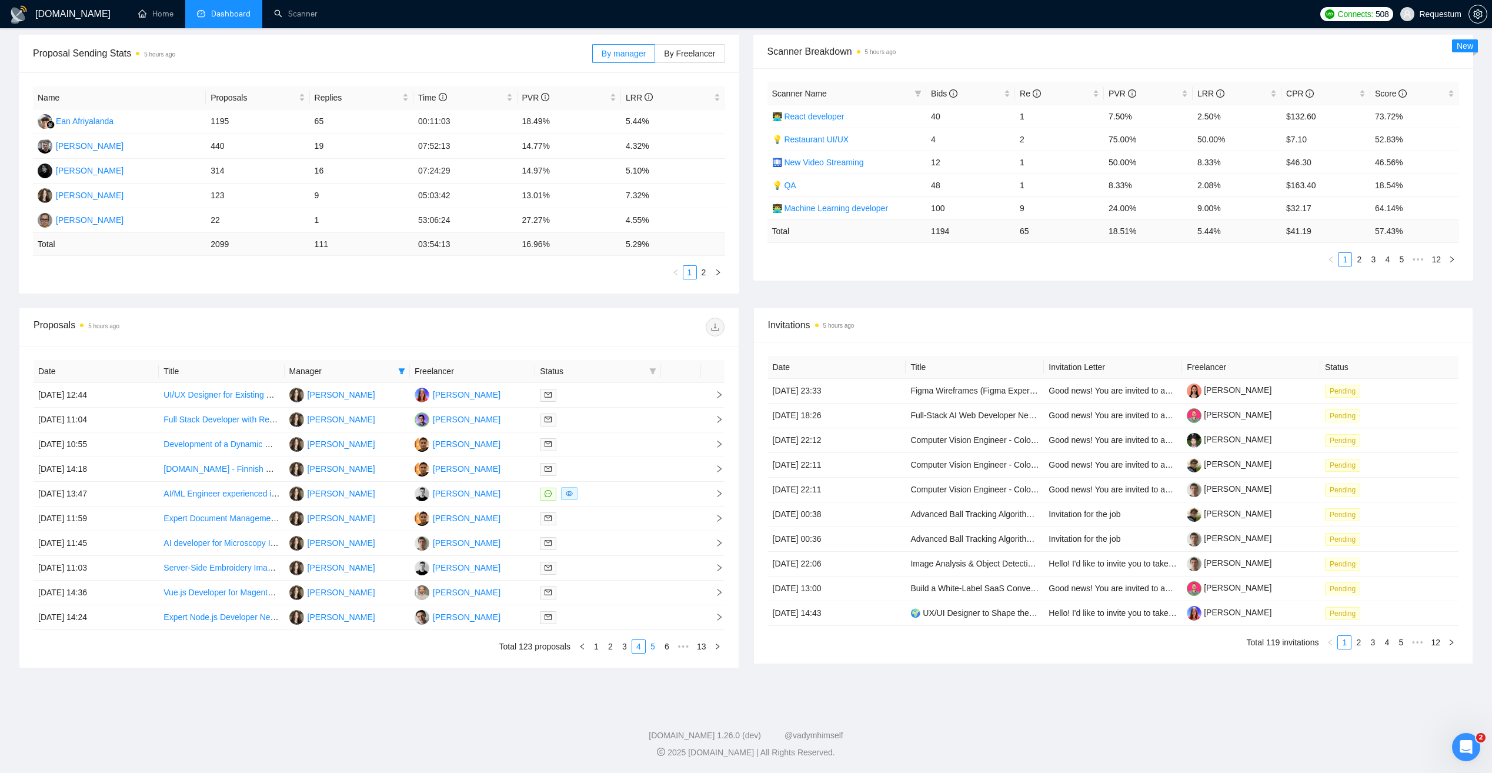
click at [649, 644] on link "5" at bounding box center [652, 646] width 13 height 13
click at [616, 468] on div at bounding box center [598, 469] width 116 height 14
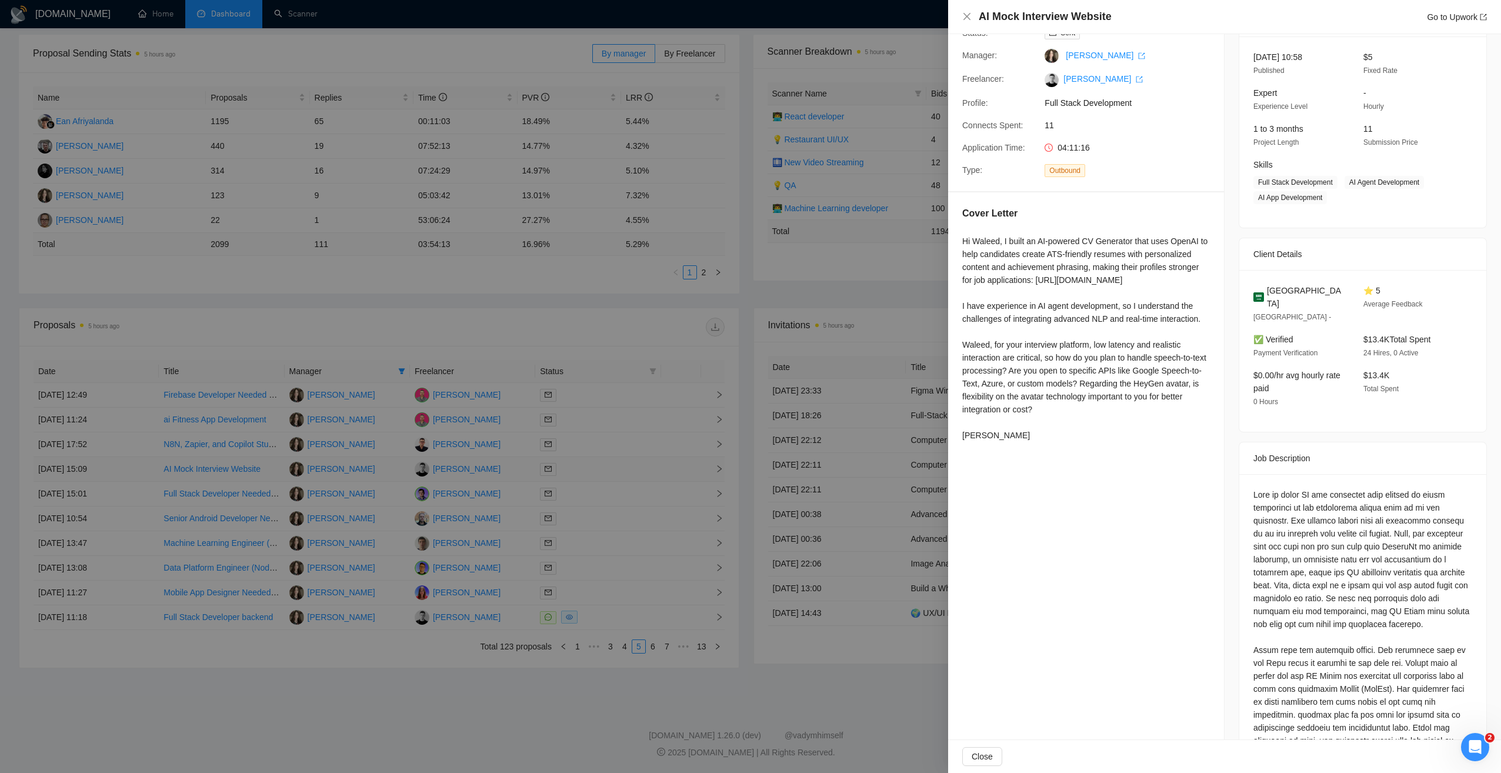
click at [616, 468] on div at bounding box center [750, 386] width 1501 height 773
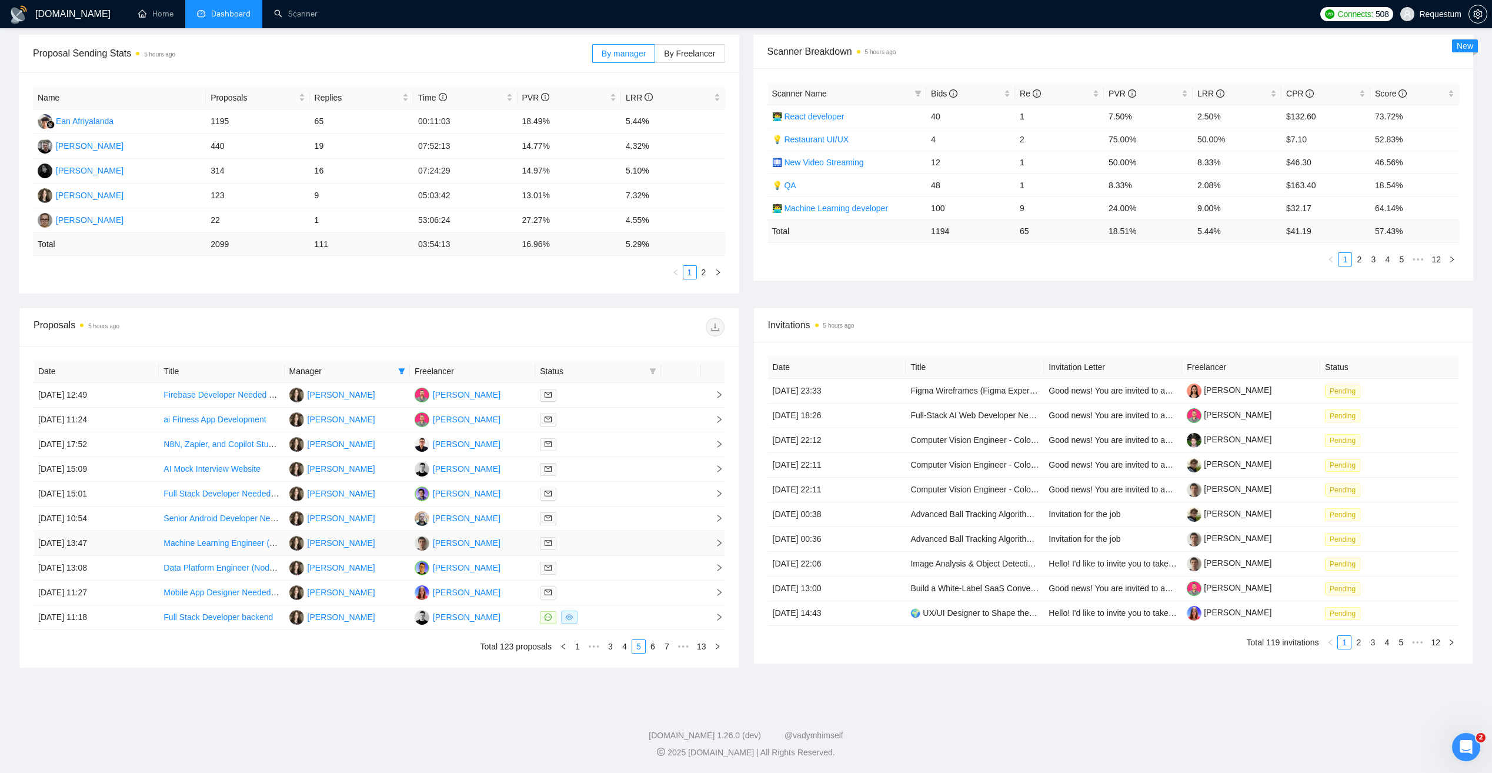
click at [619, 538] on div at bounding box center [598, 543] width 116 height 14
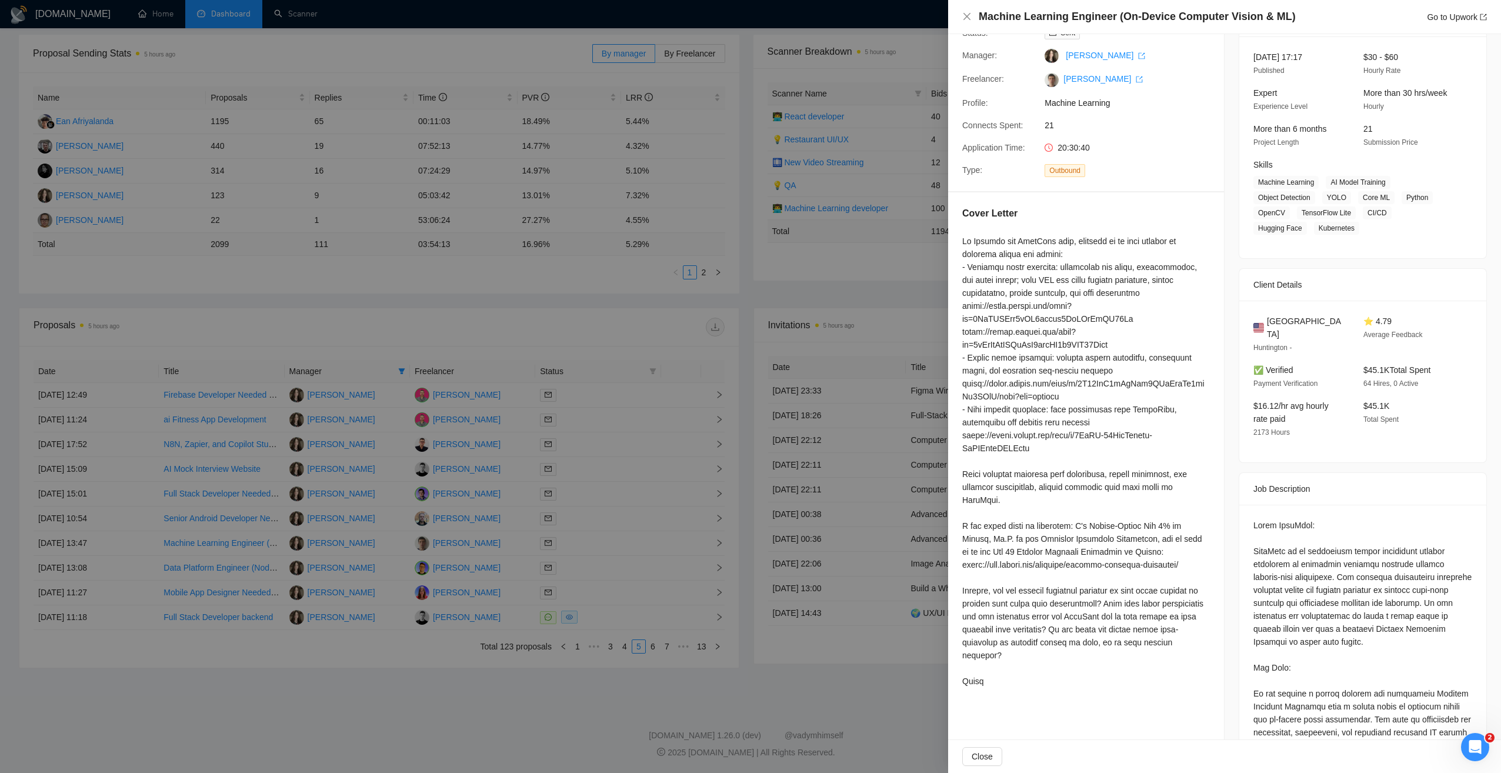
click at [491, 725] on div at bounding box center [750, 386] width 1501 height 773
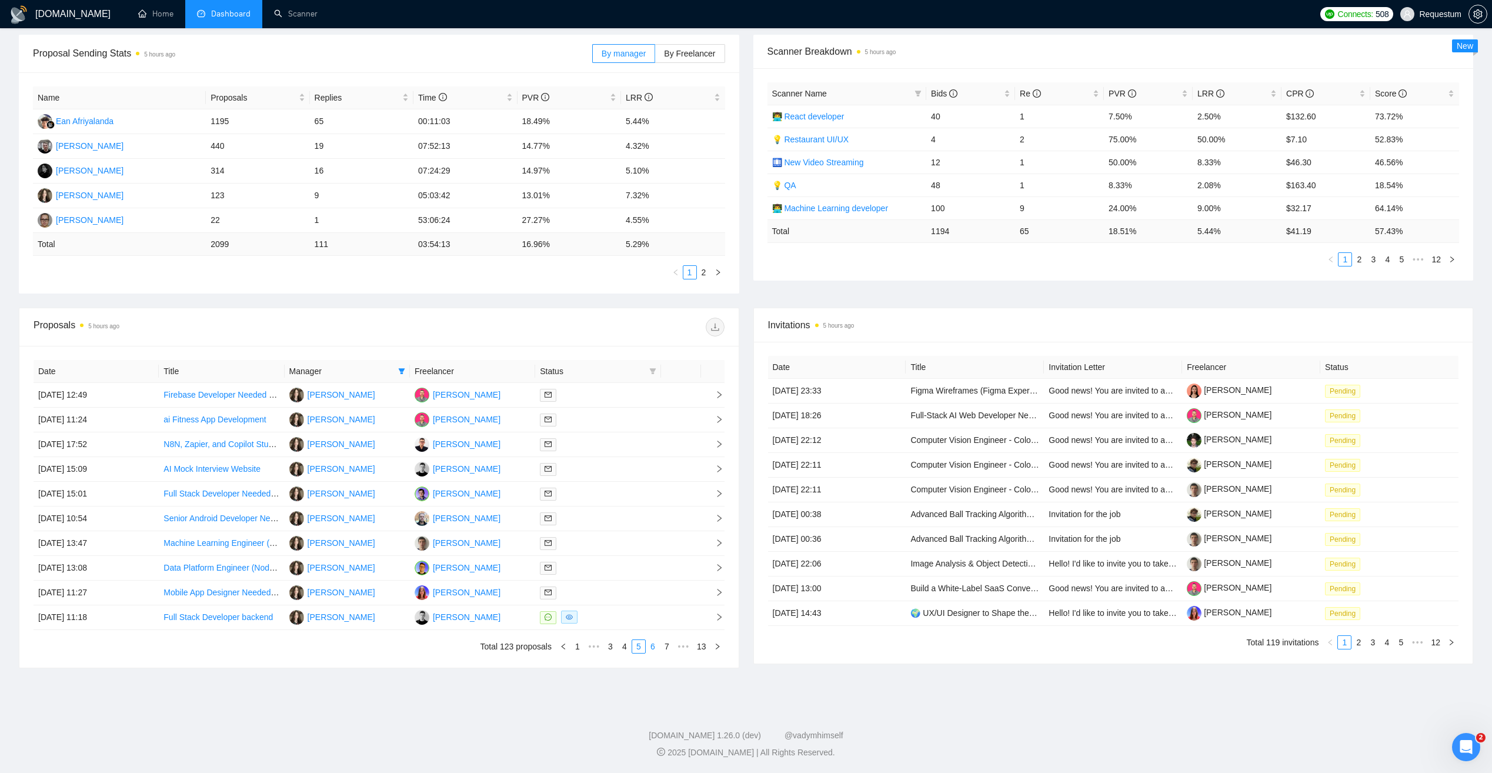
click at [655, 646] on link "6" at bounding box center [652, 646] width 13 height 13
click at [655, 645] on link "7" at bounding box center [652, 646] width 13 height 13
click at [653, 646] on link "8" at bounding box center [652, 646] width 13 height 13
click at [615, 472] on div at bounding box center [598, 469] width 116 height 14
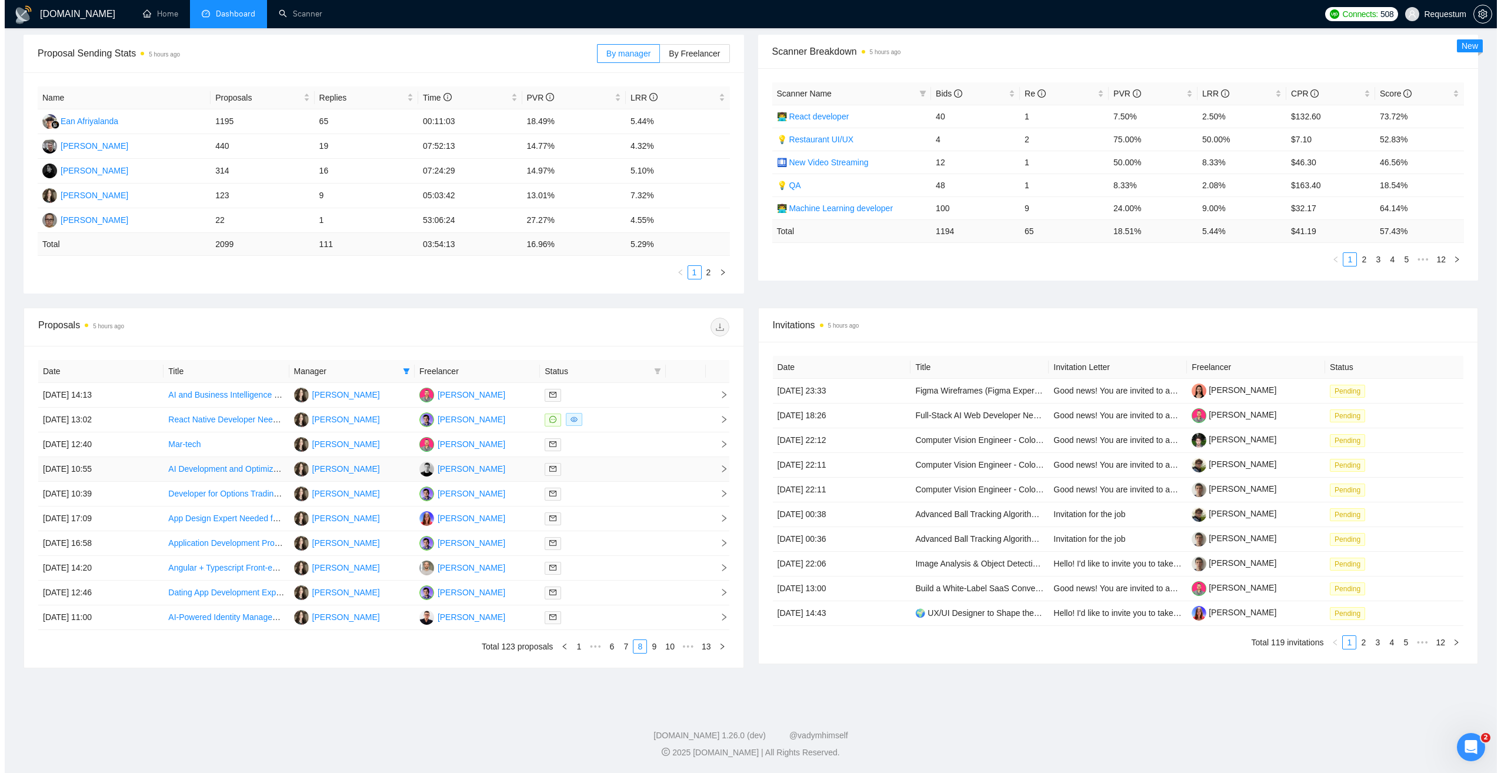
scroll to position [0, 0]
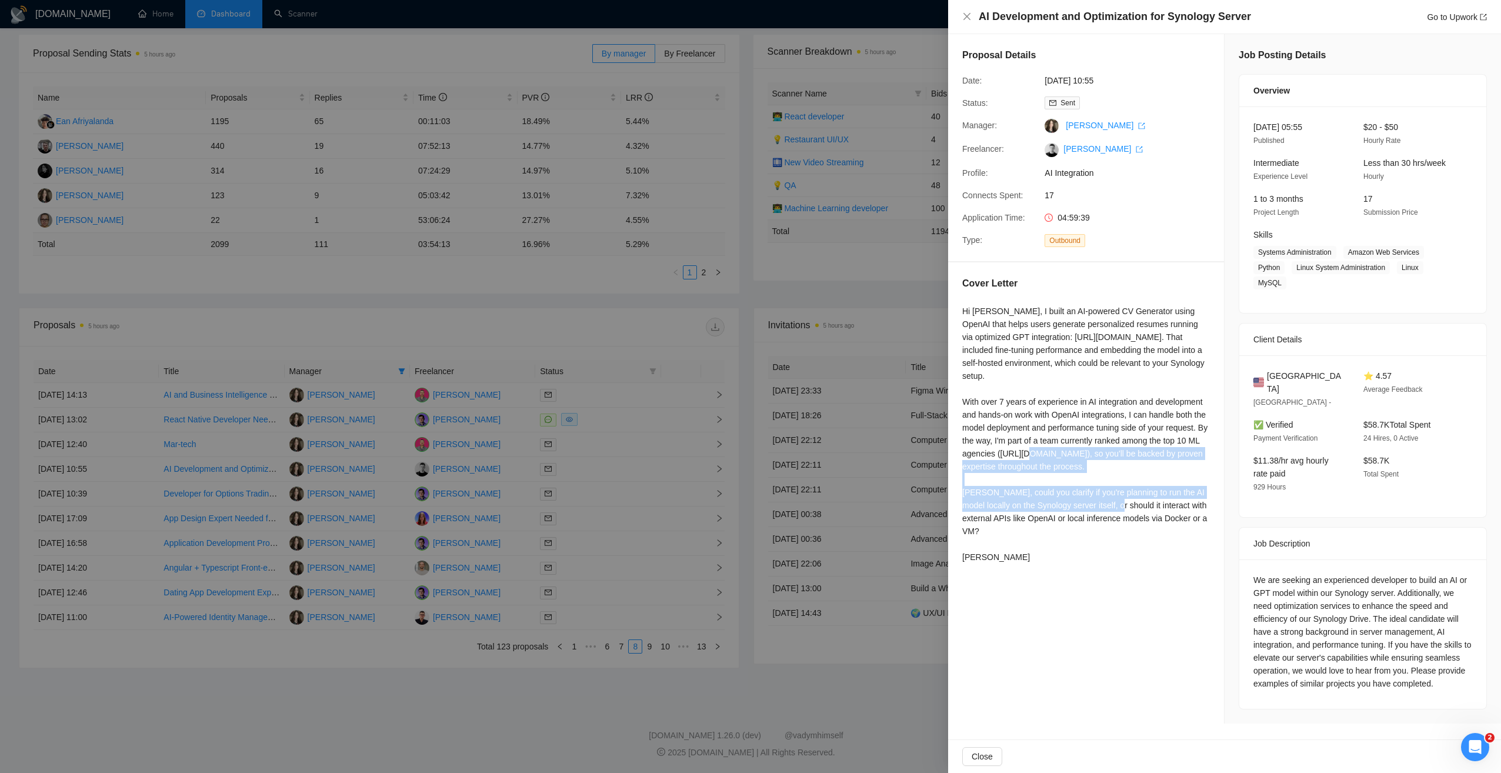
drag, startPoint x: 995, startPoint y: 467, endPoint x: 1010, endPoint y: 503, distance: 38.8
click at [1010, 503] on div "Hi [PERSON_NAME], I built an AI-powered CV Generator using OpenAI that helps us…" at bounding box center [1086, 434] width 248 height 259
drag, startPoint x: 1010, startPoint y: 503, endPoint x: 1131, endPoint y: 488, distance: 122.1
click at [1131, 488] on div "Hi [PERSON_NAME], I built an AI-powered CV Generator using OpenAI that helps us…" at bounding box center [1086, 434] width 248 height 259
drag, startPoint x: 1201, startPoint y: 455, endPoint x: 1121, endPoint y: 504, distance: 93.5
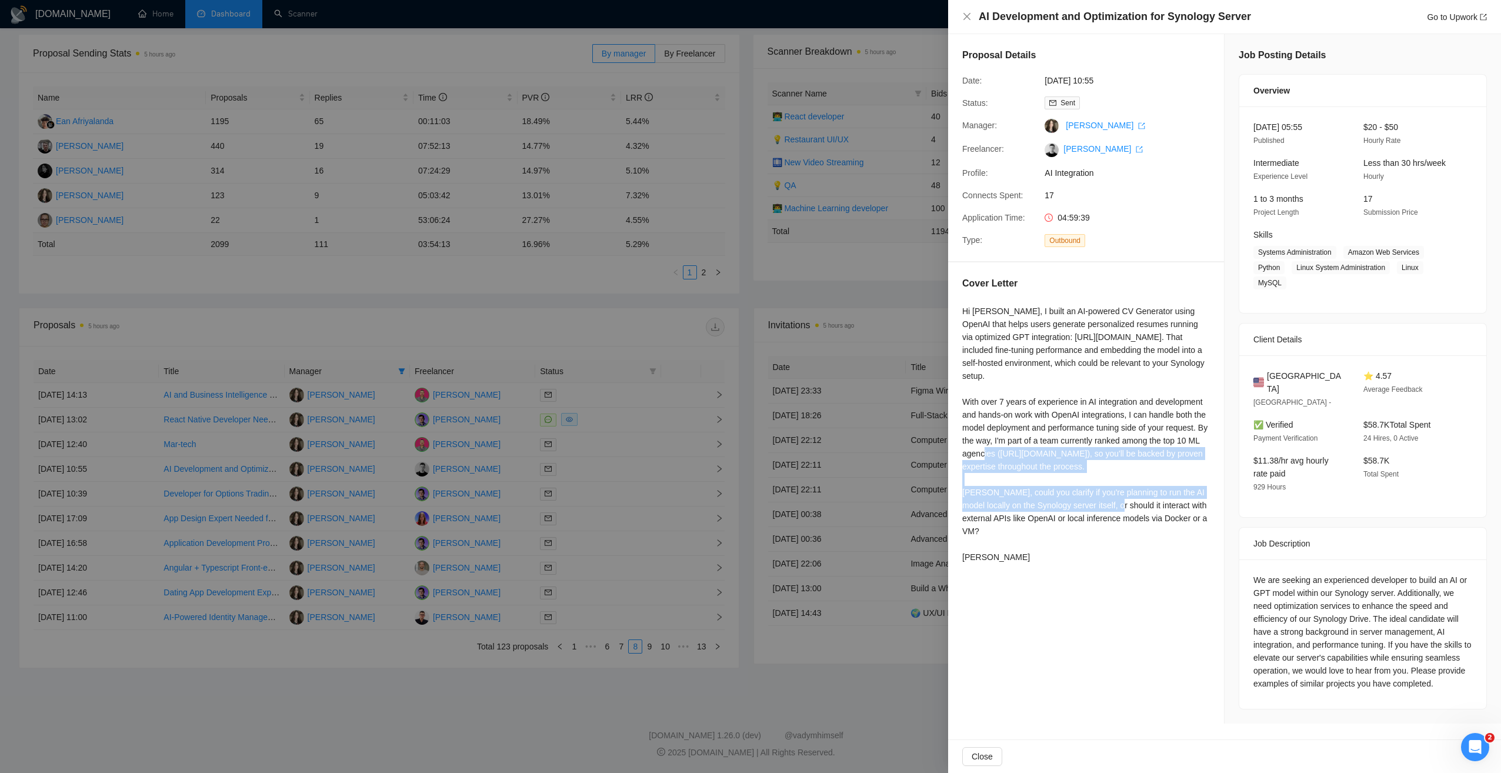
click at [1121, 504] on div "Hi [PERSON_NAME], I built an AI-powered CV Generator using OpenAI that helps us…" at bounding box center [1086, 434] width 248 height 259
copy div "By the way, I'm part of a team currently ranked among the top 10 ML agencies ([…"
click at [462, 681] on div at bounding box center [750, 386] width 1501 height 773
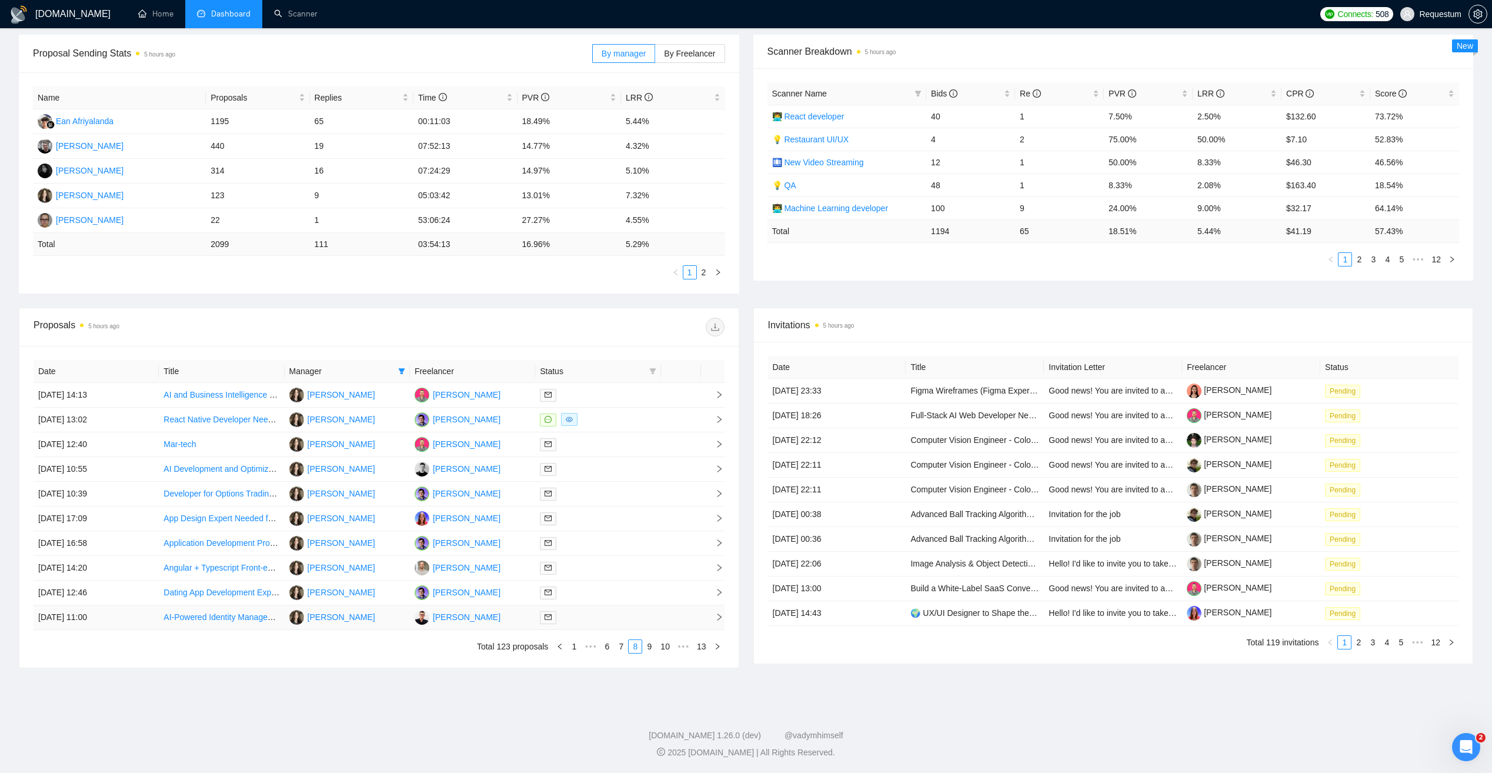
click at [512, 613] on td "[PERSON_NAME]" at bounding box center [472, 617] width 125 height 25
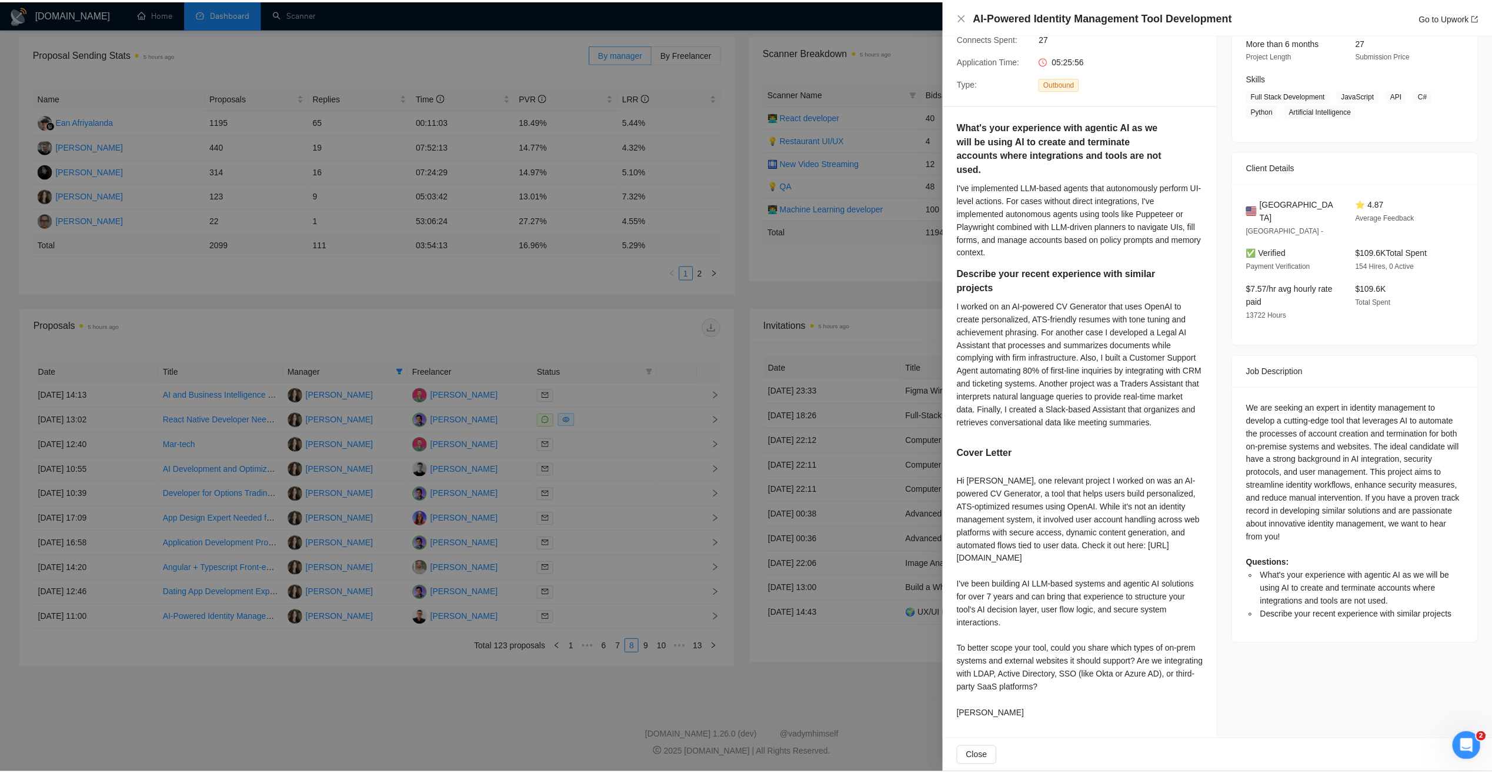
scroll to position [182, 0]
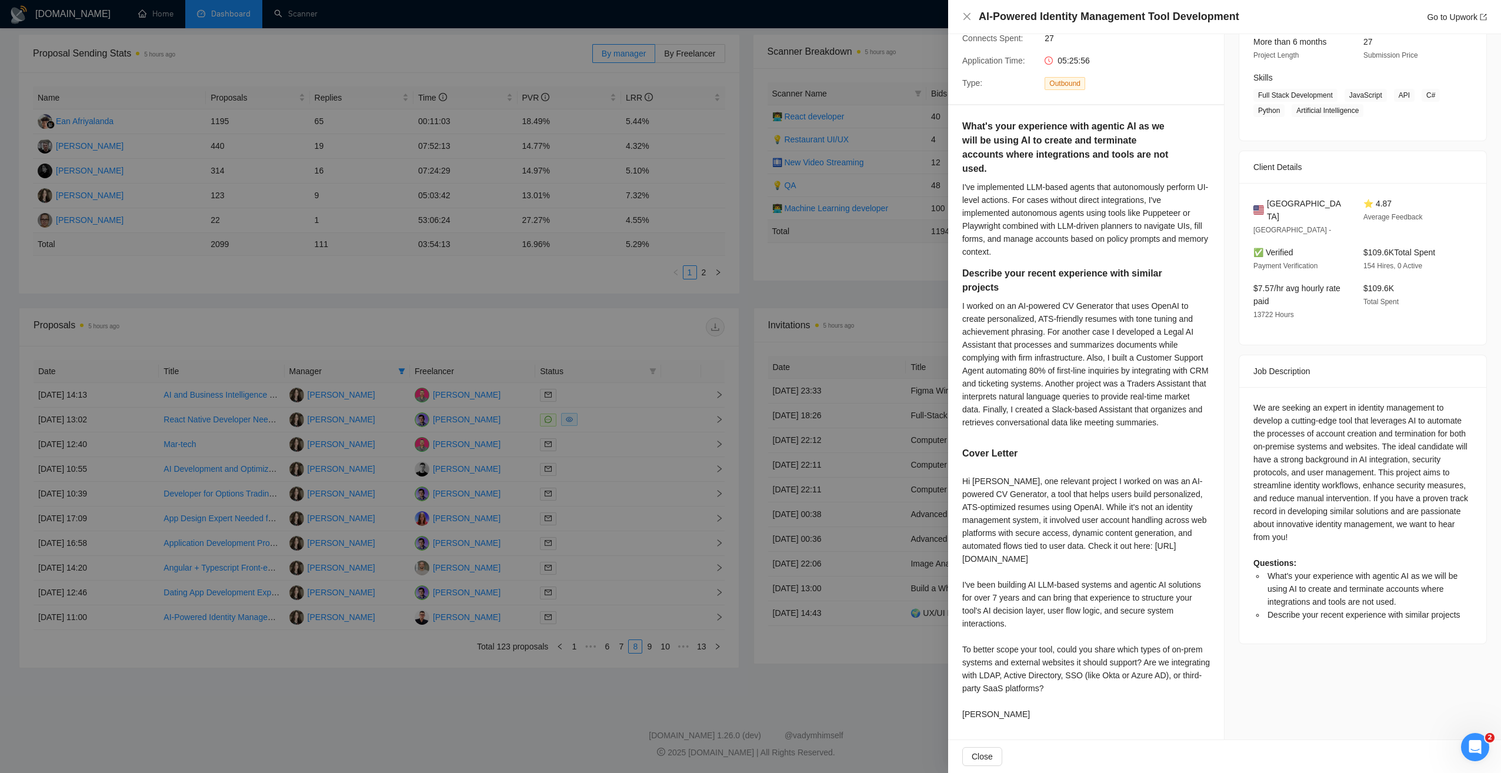
drag, startPoint x: 766, startPoint y: 680, endPoint x: 688, endPoint y: 679, distance: 77.6
click at [765, 680] on div at bounding box center [750, 386] width 1501 height 773
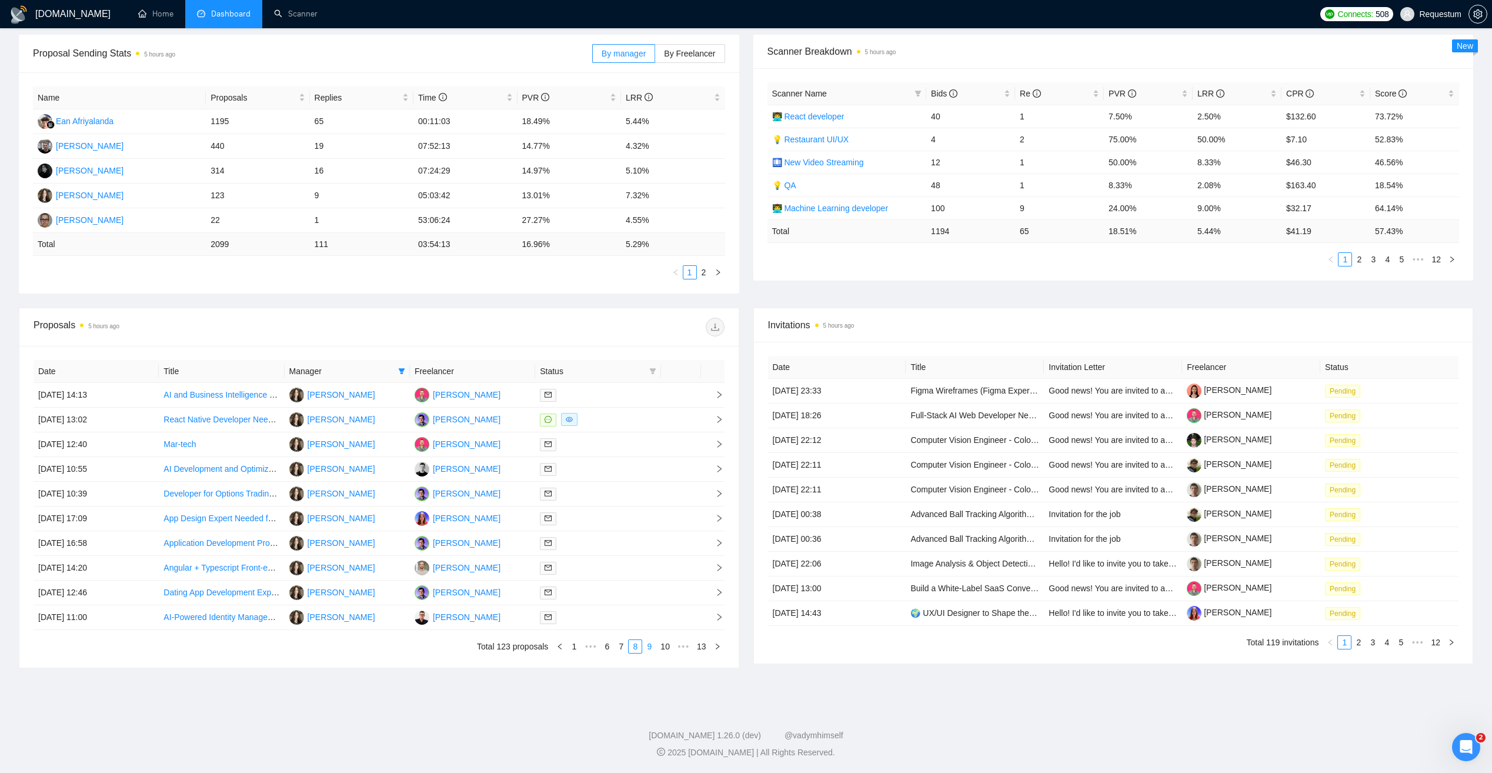
click at [652, 650] on link "9" at bounding box center [649, 646] width 13 height 13
click at [633, 440] on div at bounding box center [598, 445] width 116 height 14
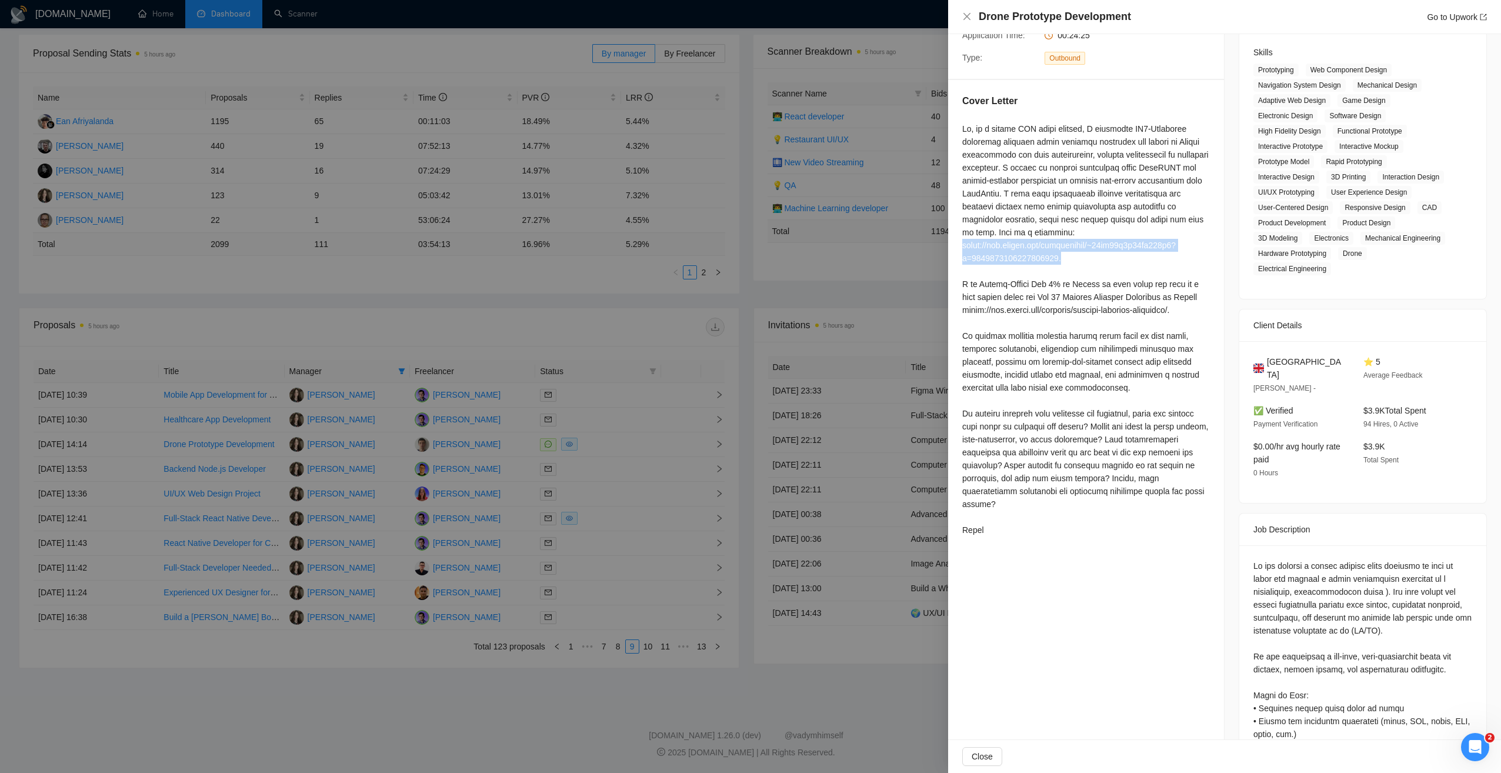
drag, startPoint x: 1059, startPoint y: 257, endPoint x: 959, endPoint y: 249, distance: 99.7
click at [959, 249] on div "Cover Letter" at bounding box center [1086, 317] width 276 height 475
copy div "[URL][DOMAIN_NAME]."
click at [1026, 270] on div at bounding box center [1086, 329] width 248 height 414
drag, startPoint x: 957, startPoint y: 243, endPoint x: 1056, endPoint y: 259, distance: 100.1
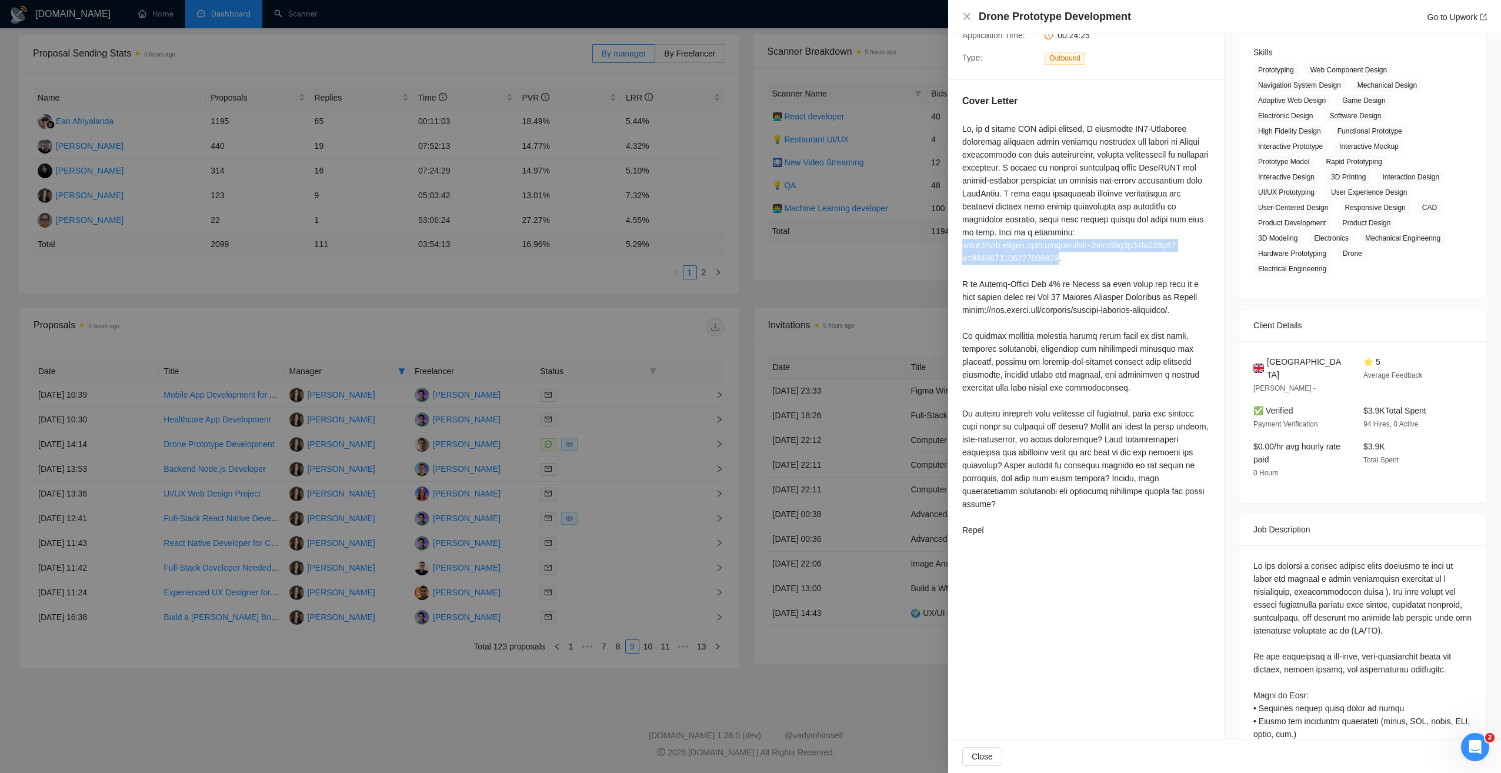
click at [1056, 259] on div "Cover Letter" at bounding box center [1086, 317] width 276 height 475
copy div "[URL][DOMAIN_NAME]"
click at [980, 306] on div at bounding box center [1086, 329] width 248 height 414
drag, startPoint x: 957, startPoint y: 282, endPoint x: 1004, endPoint y: 323, distance: 62.1
click at [1004, 323] on div "Cover Letter" at bounding box center [1086, 317] width 276 height 475
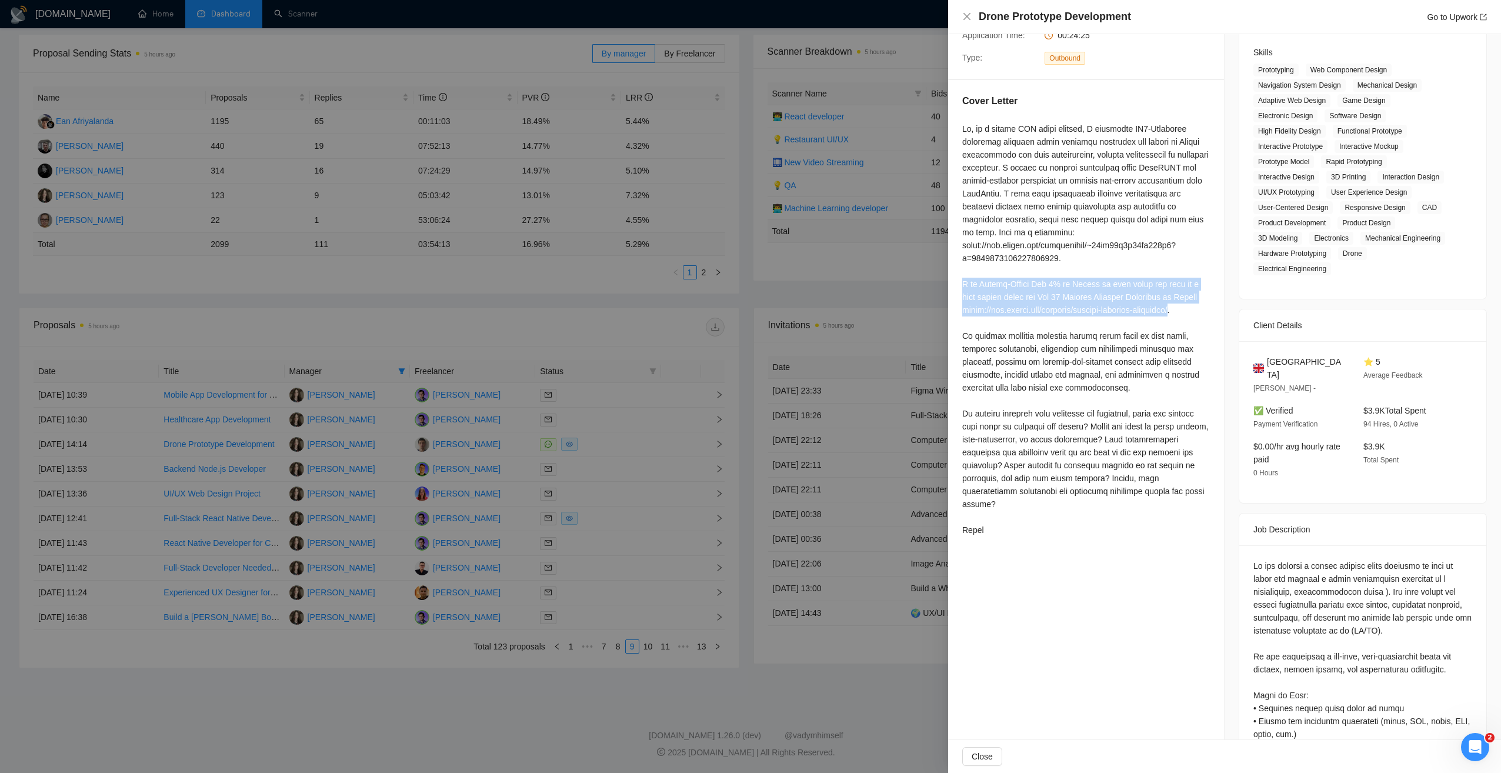
copy div "I am Expert-Vetted Top 1% on Upwork in this niche and part of a team ranked amo…"
click at [1050, 479] on div at bounding box center [1086, 329] width 248 height 414
click at [424, 700] on div at bounding box center [750, 386] width 1501 height 773
